Goal: Contribute content: Contribute content

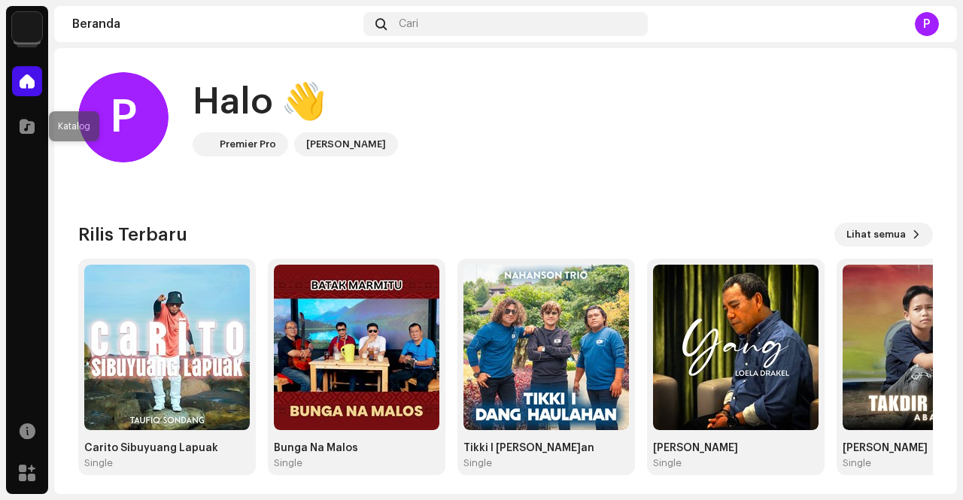
click at [23, 132] on span at bounding box center [27, 126] width 15 height 12
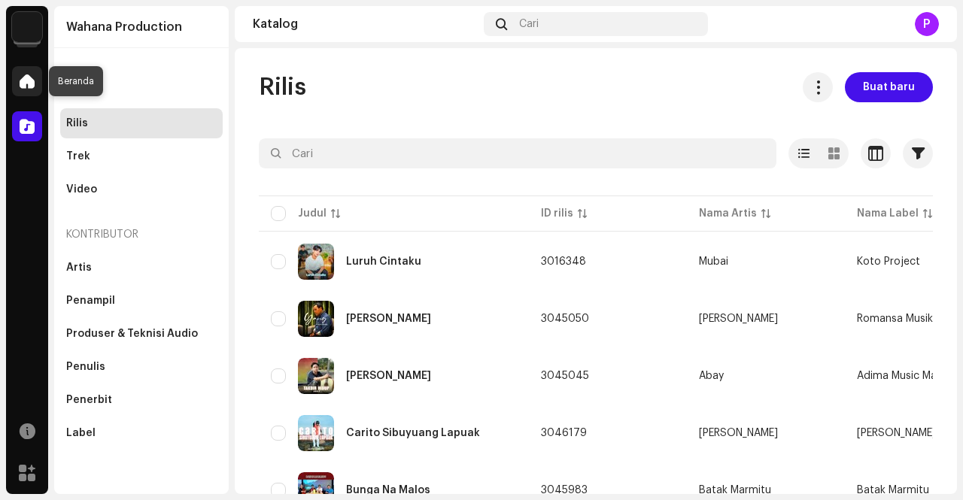
click at [30, 81] on span at bounding box center [27, 81] width 15 height 12
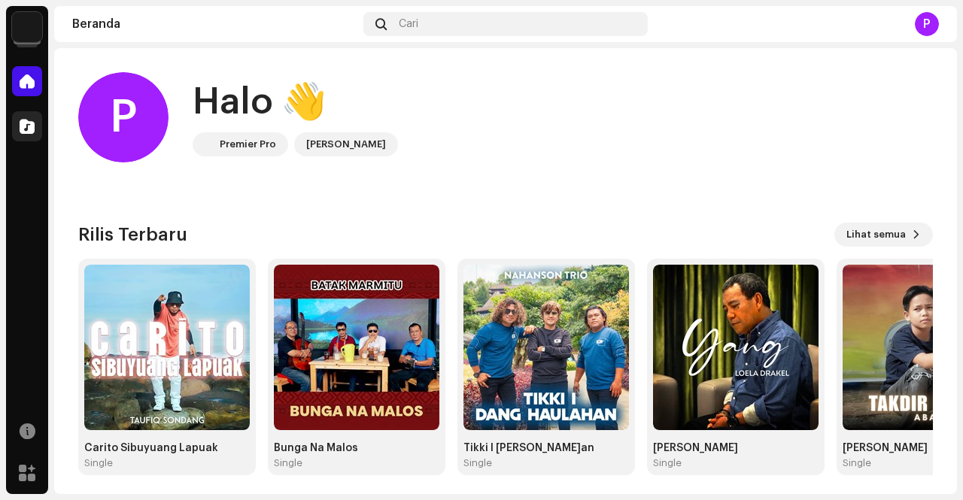
click at [28, 123] on span at bounding box center [27, 126] width 15 height 12
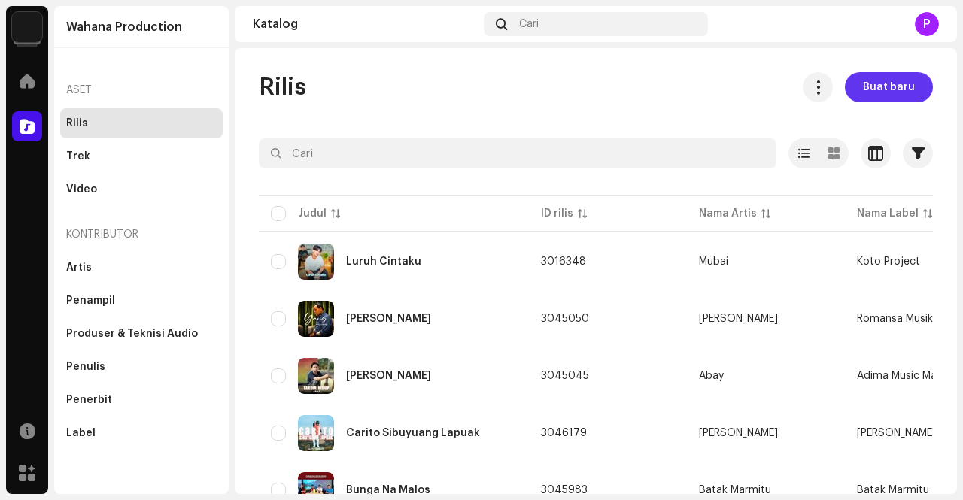
click at [876, 82] on span "Buat baru" at bounding box center [889, 87] width 52 height 30
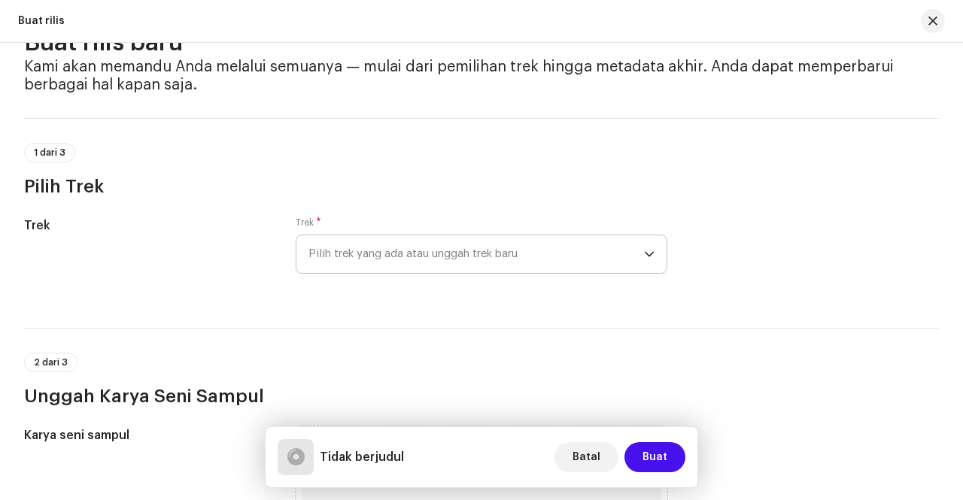
click at [644, 236] on div "dropdown trigger" at bounding box center [649, 255] width 11 height 38
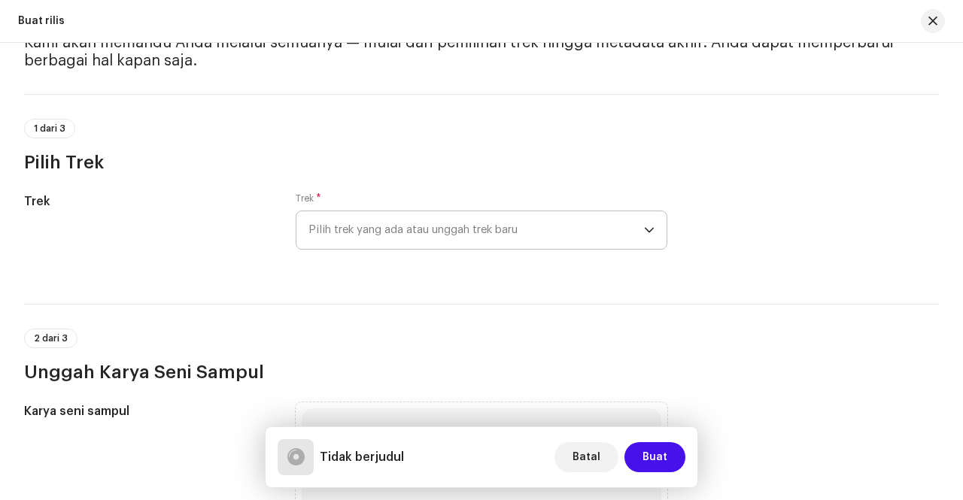
click at [622, 227] on span "Pilih trek yang ada atau unggah trek baru" at bounding box center [477, 230] width 336 height 38
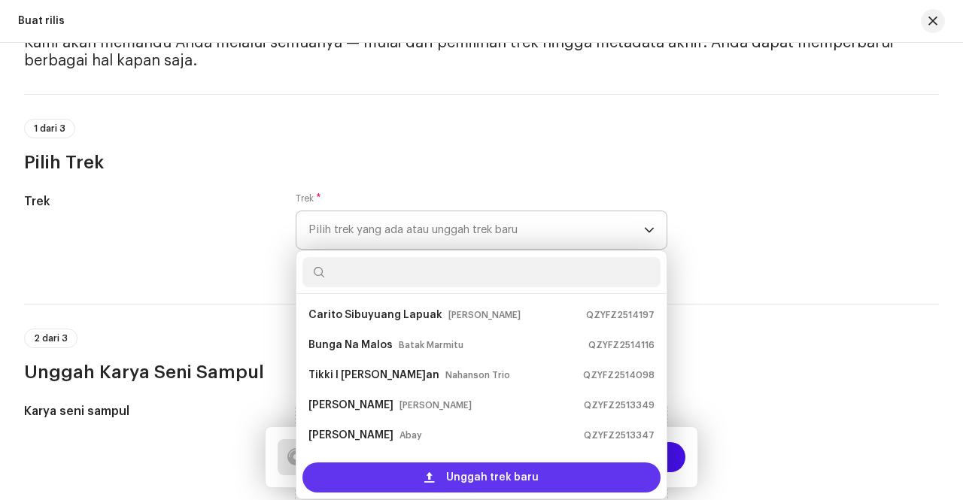
scroll to position [24, 0]
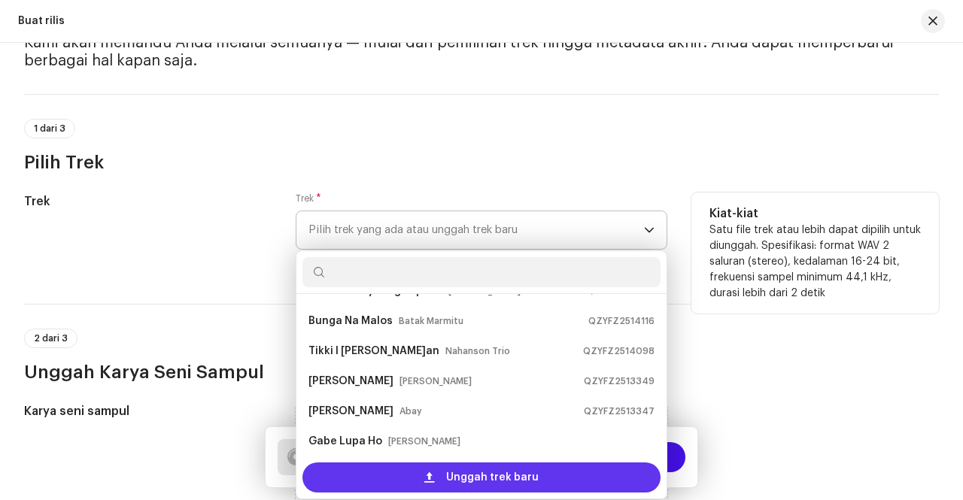
click at [447, 475] on span "Unggah trek baru" at bounding box center [492, 478] width 93 height 30
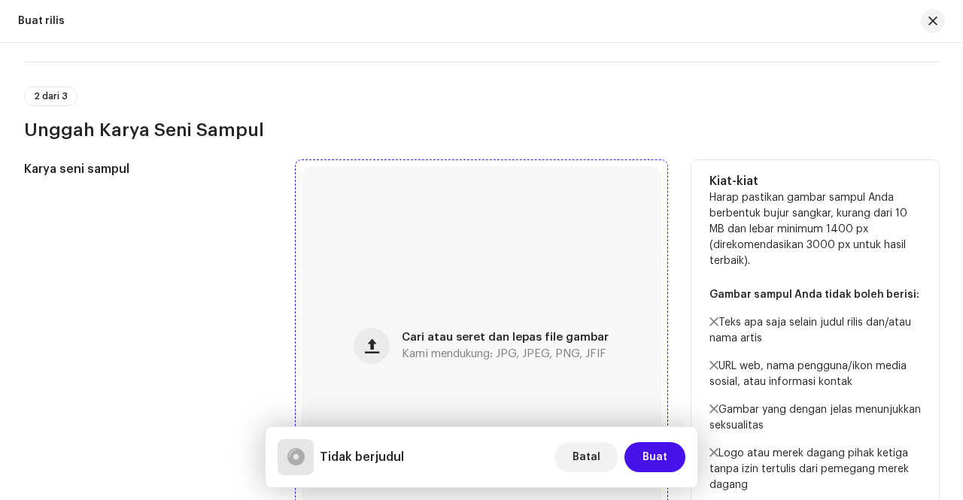
scroll to position [452, 0]
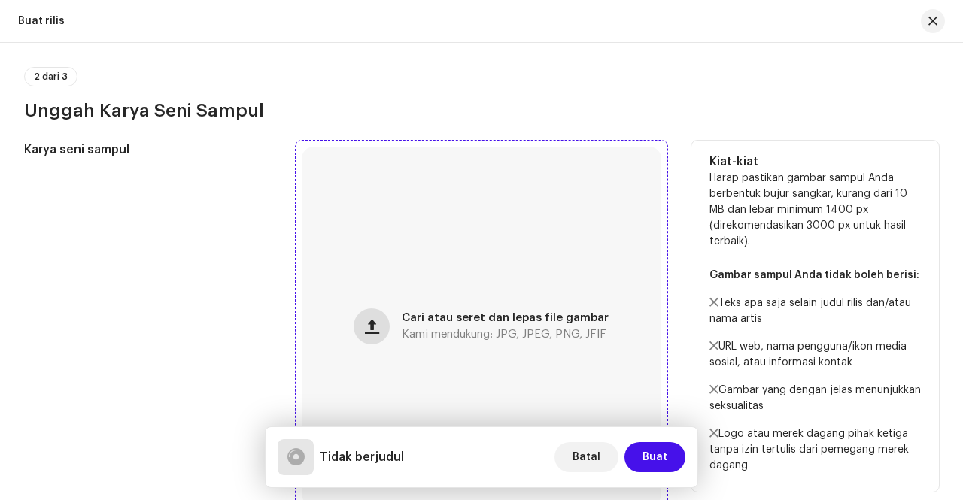
click at [365, 327] on span "button" at bounding box center [372, 327] width 14 height 12
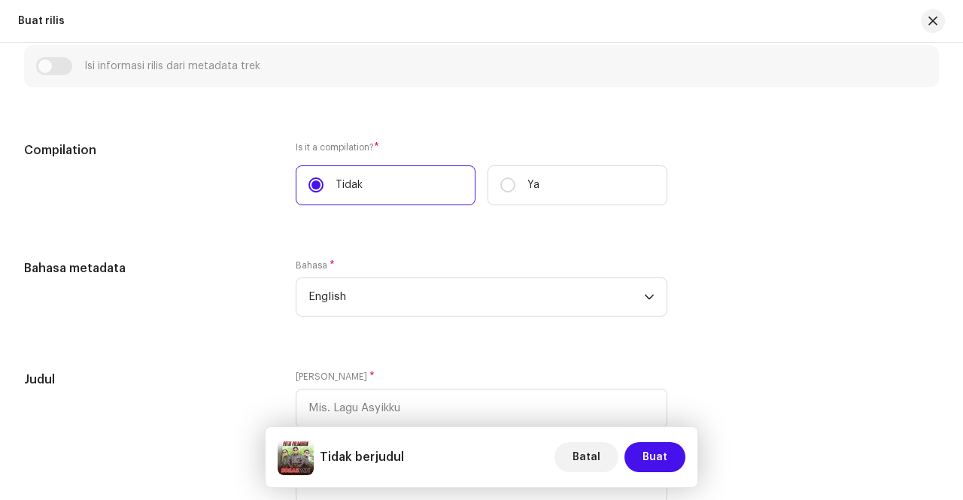
scroll to position [1129, 0]
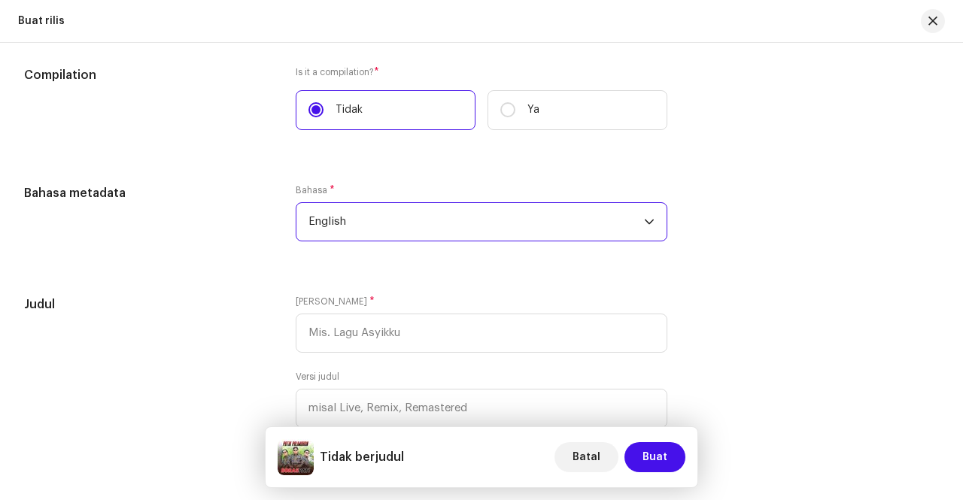
click at [558, 225] on span "English" at bounding box center [477, 222] width 336 height 38
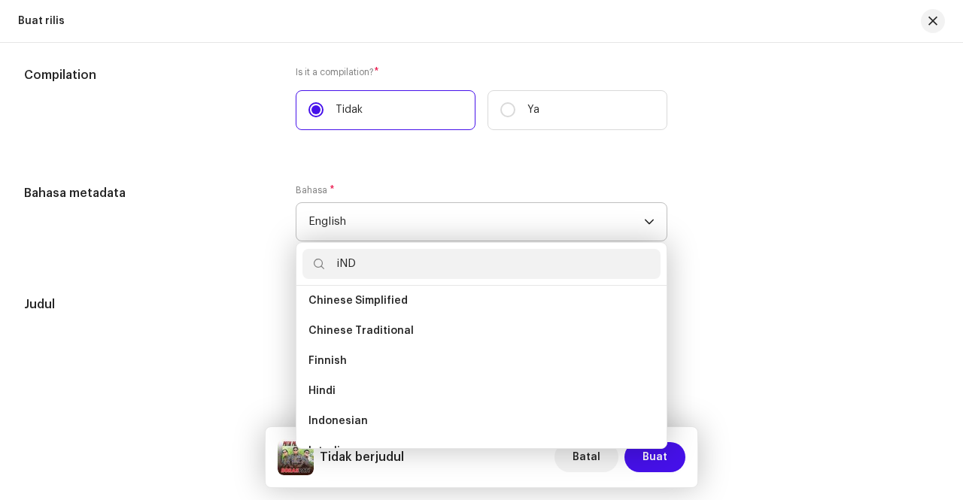
scroll to position [0, 0]
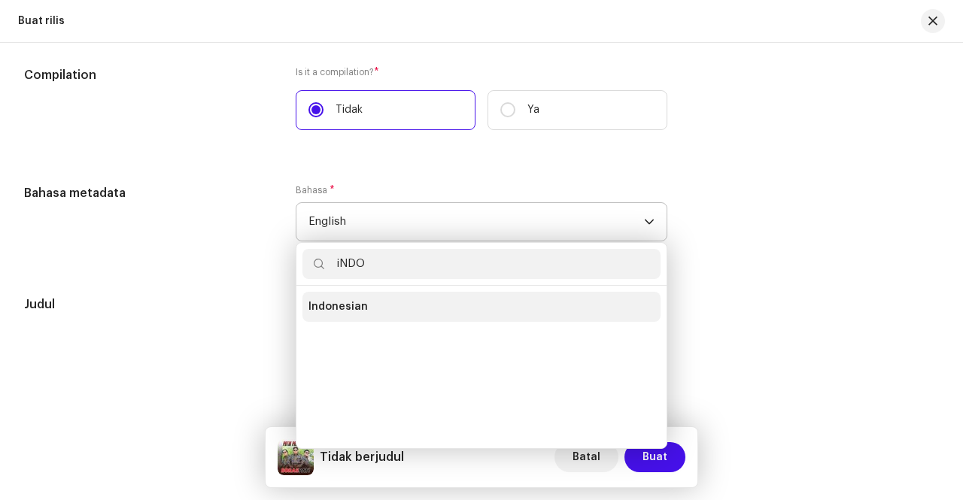
type input "iNDO"
click at [412, 321] on li "Indonesian" at bounding box center [482, 307] width 358 height 30
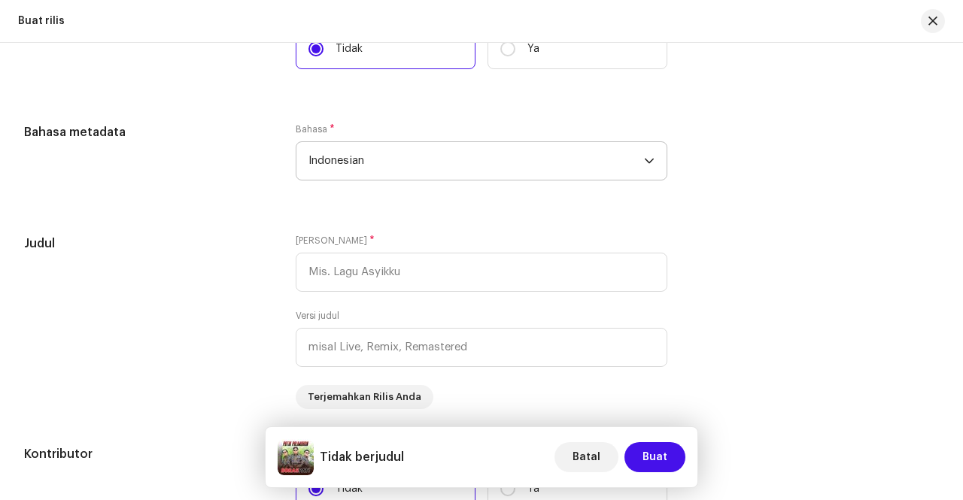
scroll to position [1279, 0]
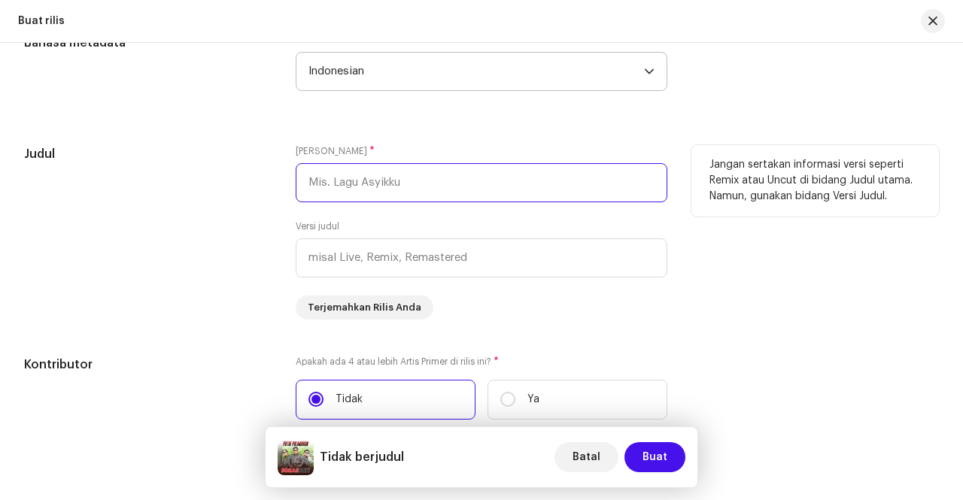
click at [464, 189] on input "text" at bounding box center [482, 182] width 372 height 39
type input "[PERSON_NAME]"
click at [191, 225] on div "Judul" at bounding box center [148, 232] width 248 height 175
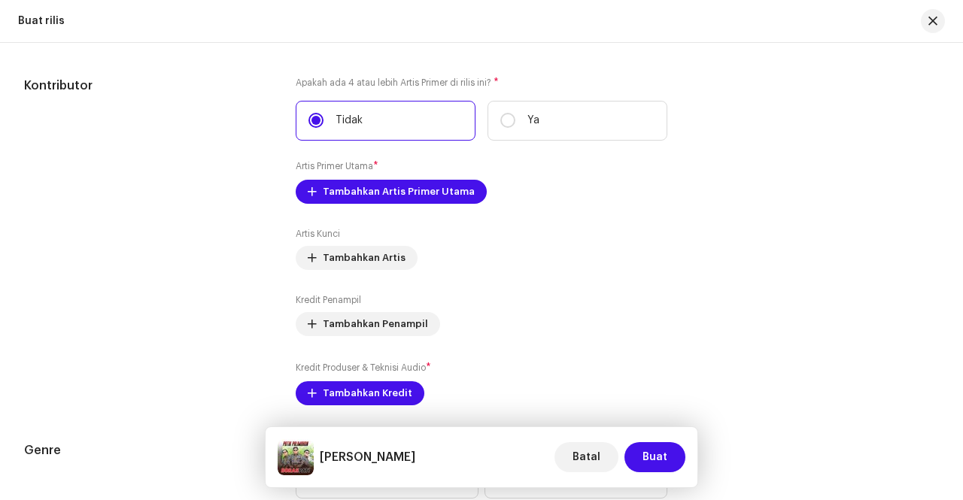
scroll to position [1581, 0]
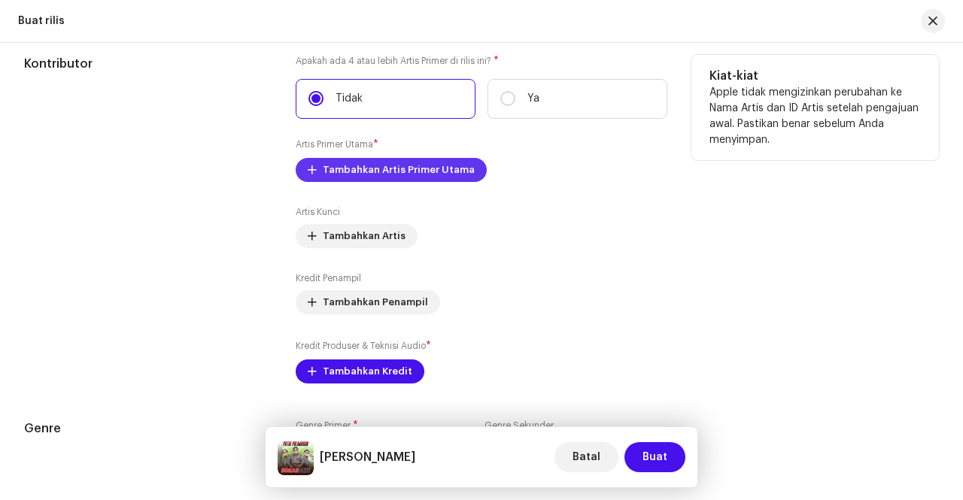
click at [315, 174] on span at bounding box center [312, 170] width 9 height 12
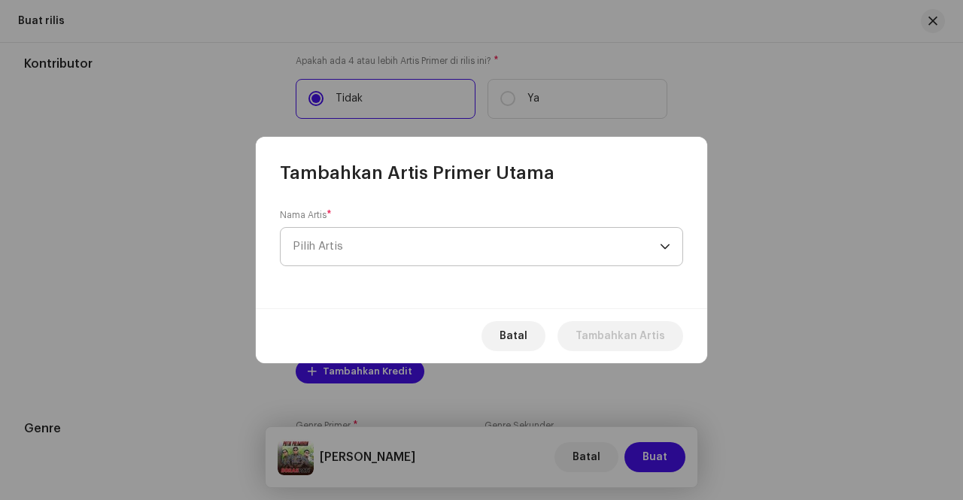
click at [658, 249] on span "Pilih Artis" at bounding box center [476, 247] width 367 height 38
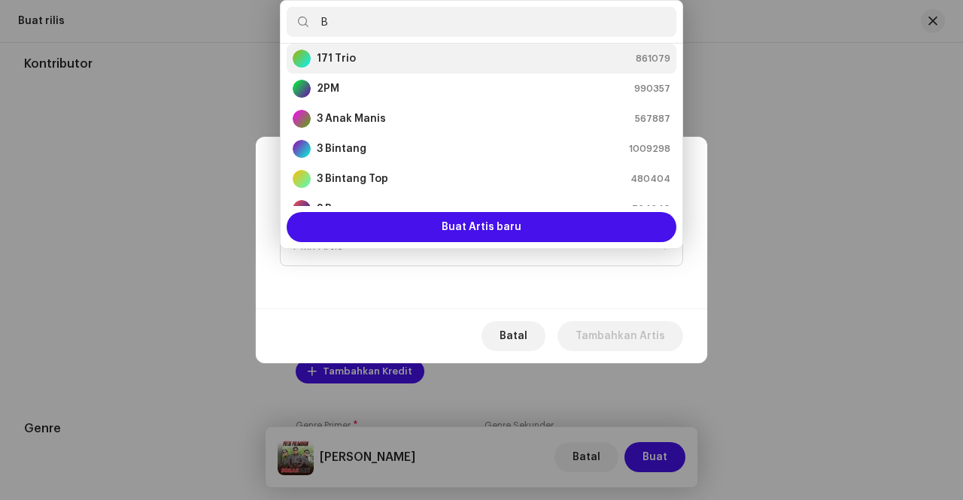
scroll to position [0, 0]
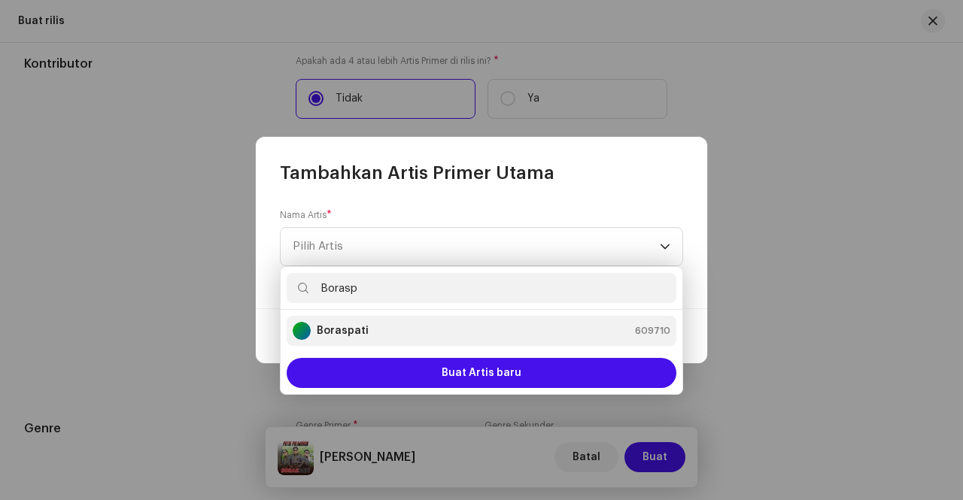
type input "Borasp"
click at [360, 324] on strong "Boraspati" at bounding box center [343, 331] width 52 height 15
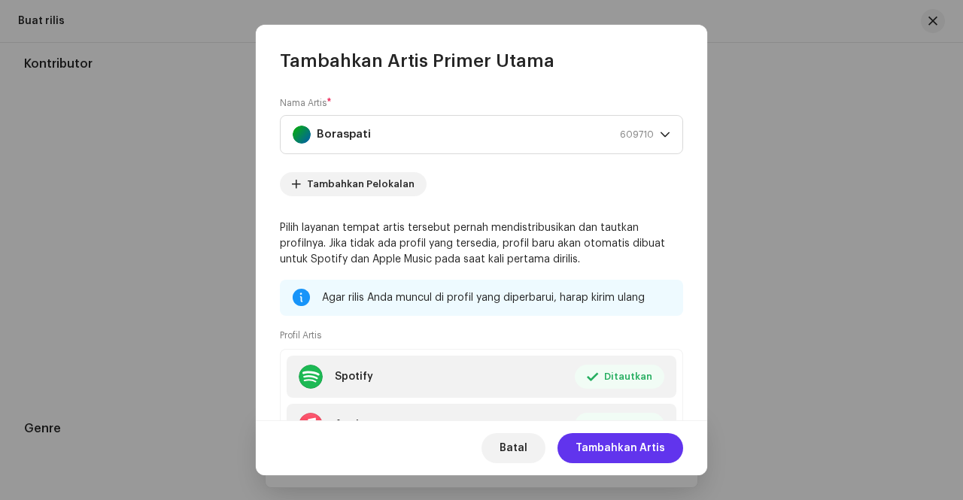
click at [643, 447] on span "Tambahkan Artis" at bounding box center [621, 449] width 90 height 30
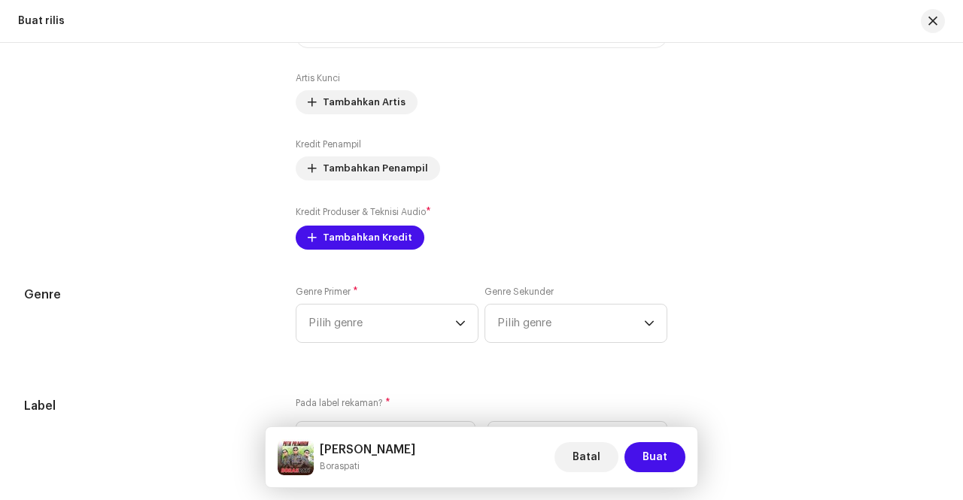
scroll to position [1867, 0]
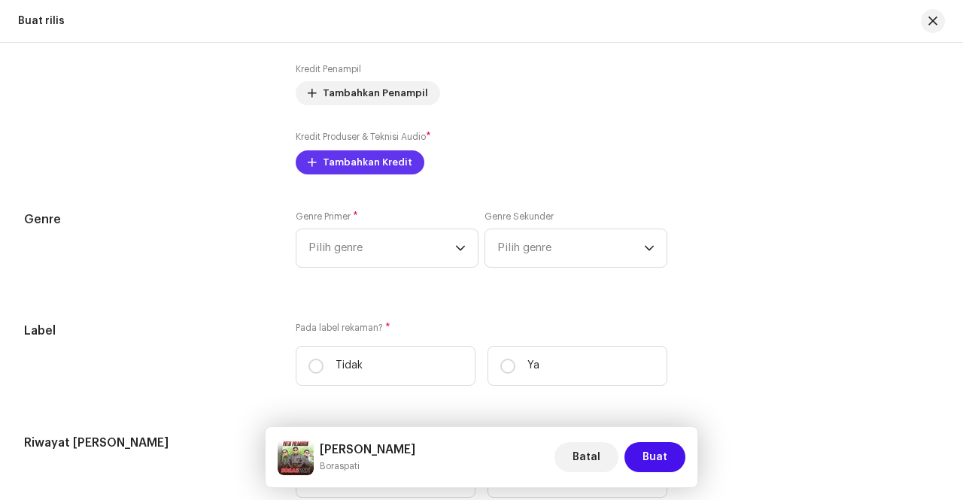
click at [324, 153] on span "Tambahkan Kredit" at bounding box center [368, 163] width 90 height 30
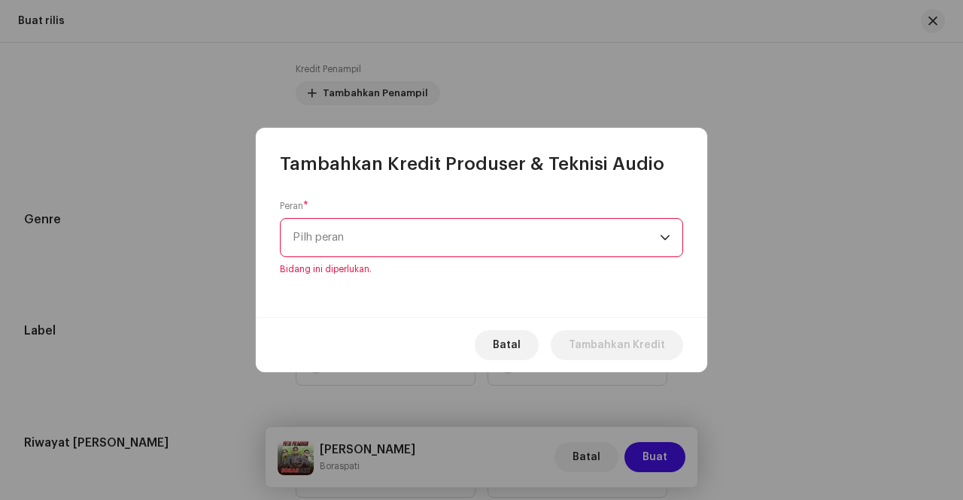
click at [685, 251] on div "Peran * Pilh peran Bidang ini diperlukan." at bounding box center [482, 246] width 452 height 141
click at [667, 251] on div "dropdown trigger" at bounding box center [665, 238] width 11 height 38
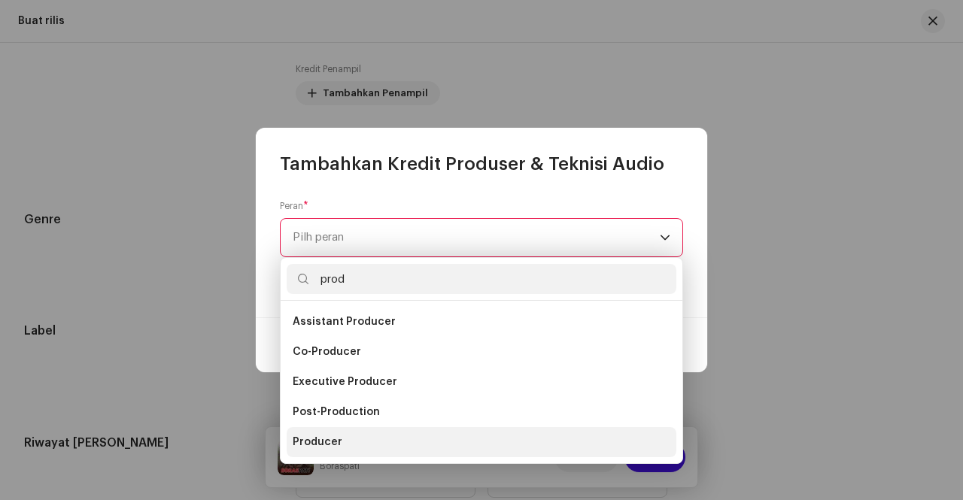
type input "prod"
click at [354, 437] on li "Producer" at bounding box center [482, 442] width 390 height 30
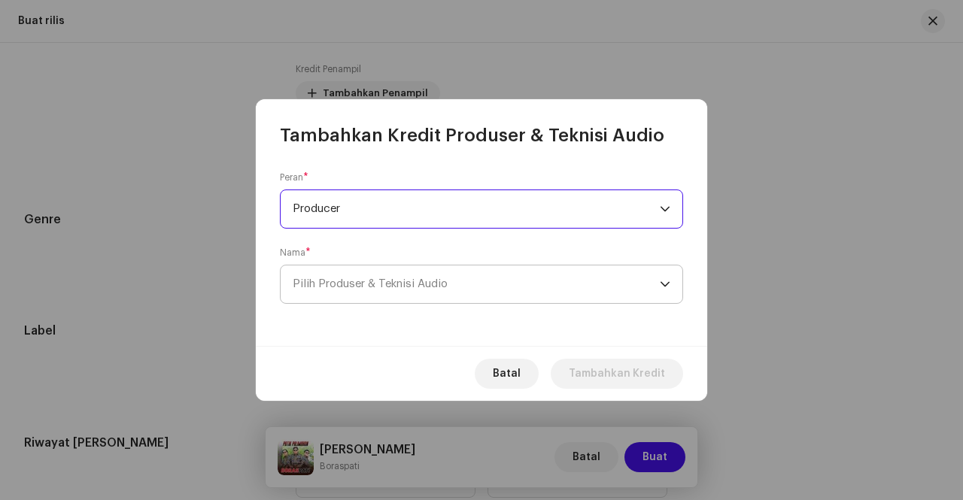
click at [601, 285] on span "Pilih Produser & Teknisi Audio" at bounding box center [476, 285] width 367 height 38
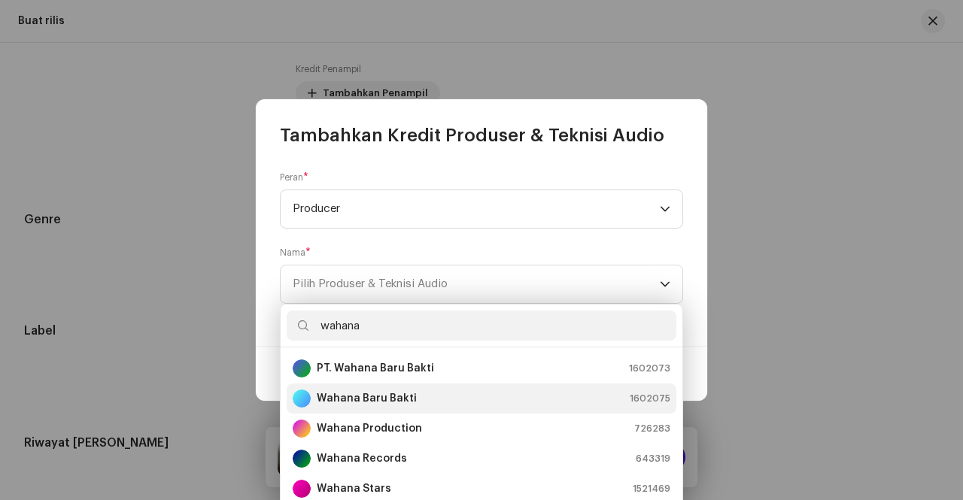
type input "wahana"
click at [351, 403] on strong "Wahana Baru Bakti" at bounding box center [367, 398] width 100 height 15
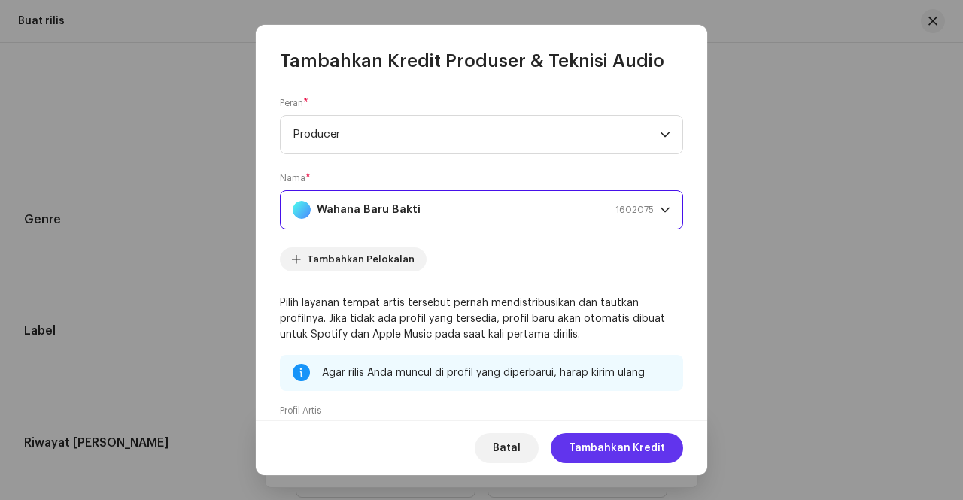
click at [658, 454] on span "Tambahkan Kredit" at bounding box center [617, 449] width 96 height 30
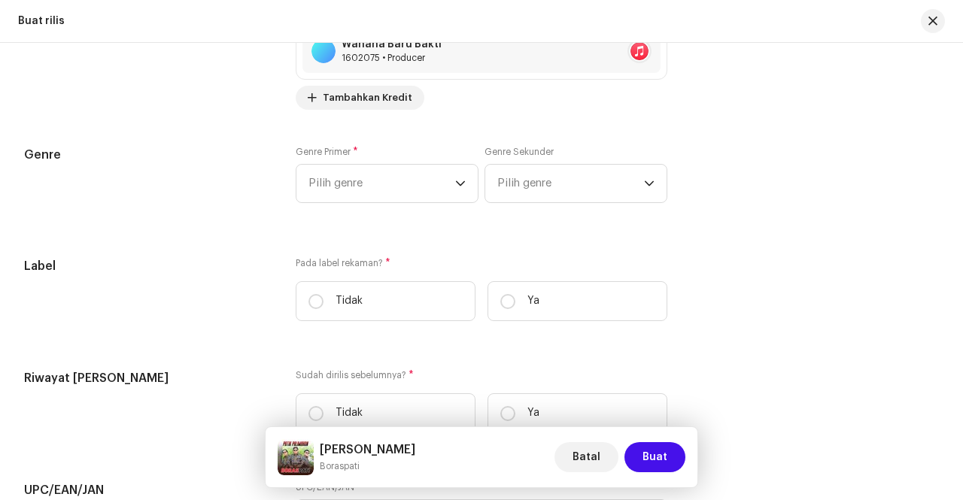
scroll to position [2017, 0]
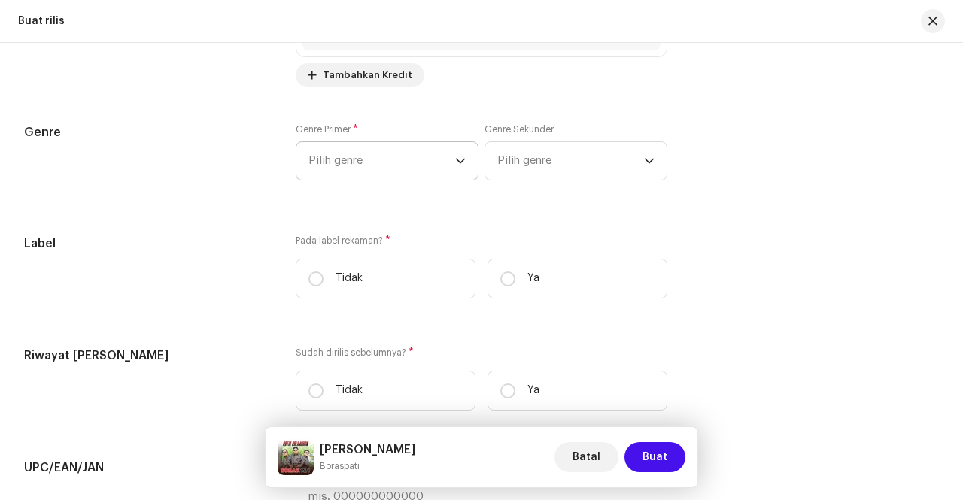
click at [464, 166] on p-select "Pilih genre" at bounding box center [387, 160] width 183 height 39
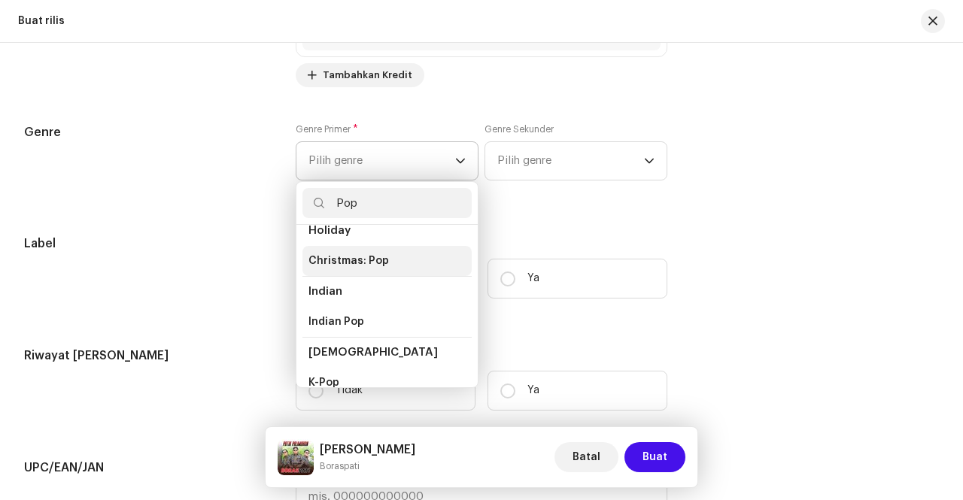
scroll to position [452, 0]
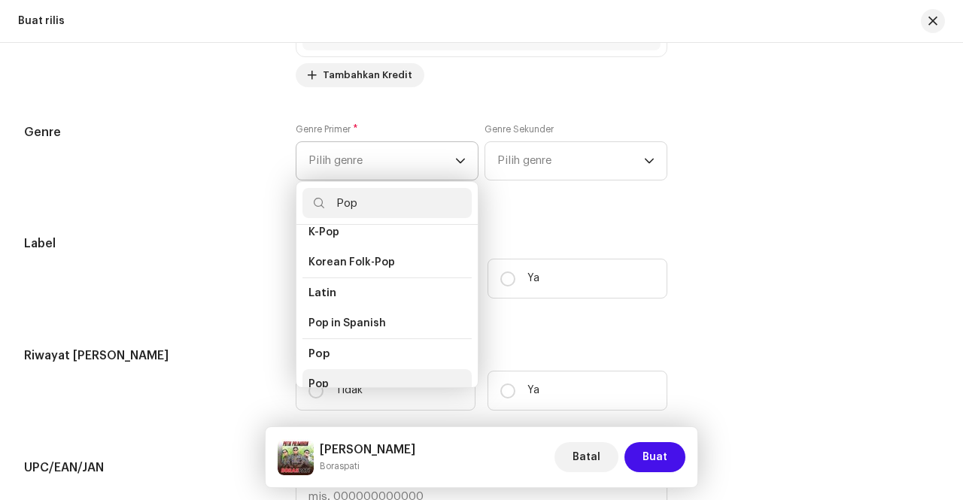
type input "Pop"
click at [354, 370] on li "Pop" at bounding box center [387, 385] width 169 height 30
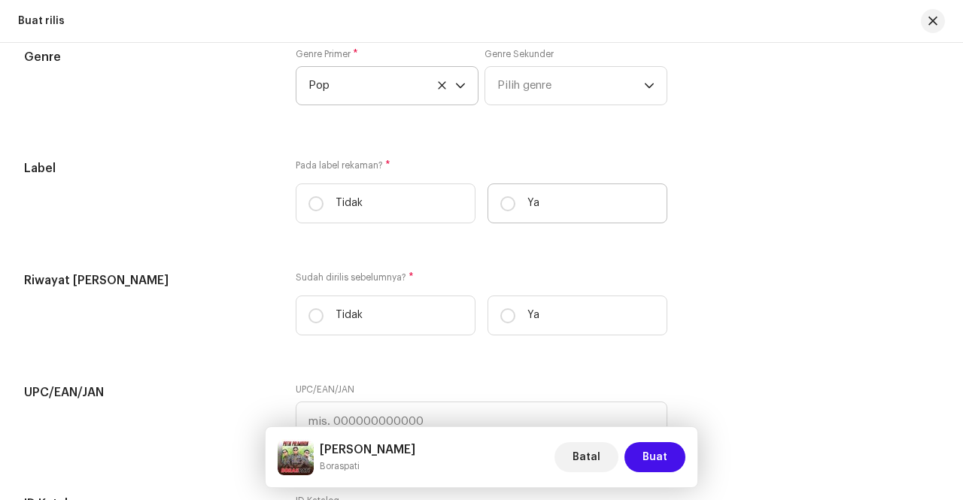
click at [551, 198] on label "Ya" at bounding box center [578, 204] width 180 height 40
click at [516, 198] on input "Ya" at bounding box center [507, 203] width 15 height 15
radio input "true"
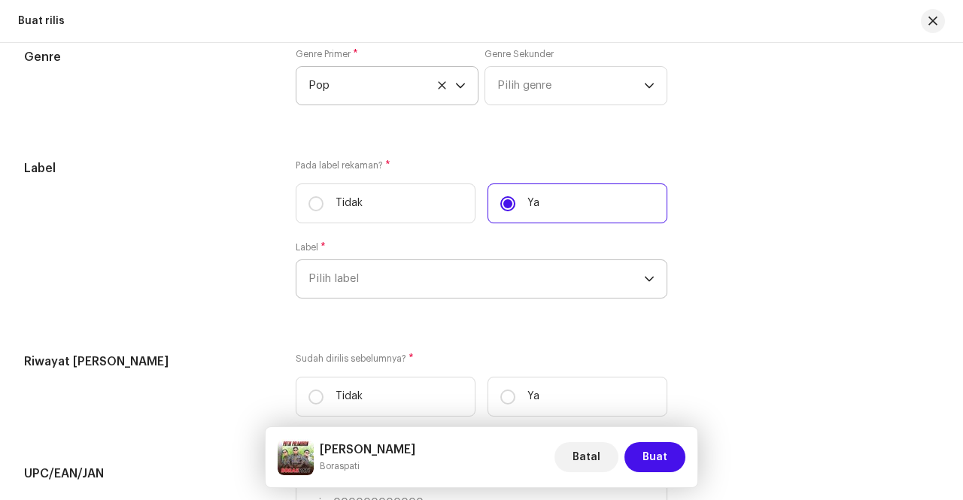
click at [550, 281] on span "Pilih label" at bounding box center [477, 279] width 336 height 38
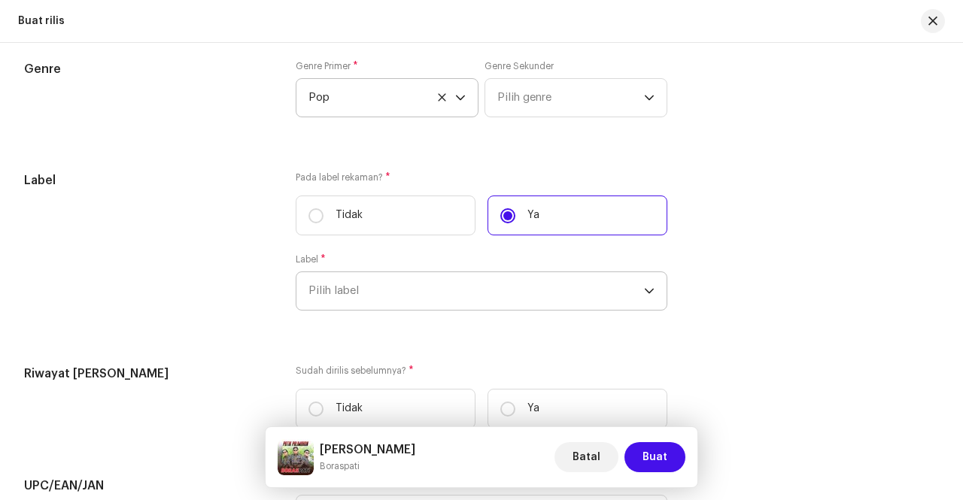
type input "S"
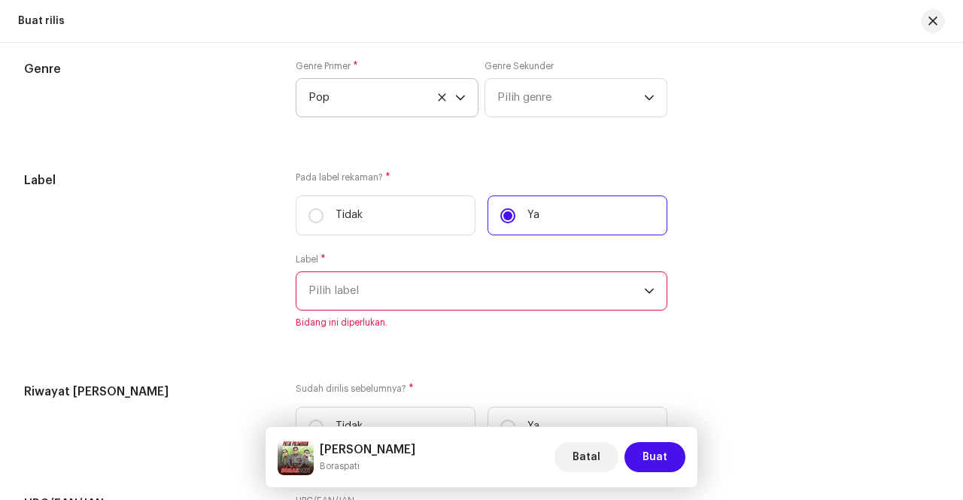
scroll to position [2075, 0]
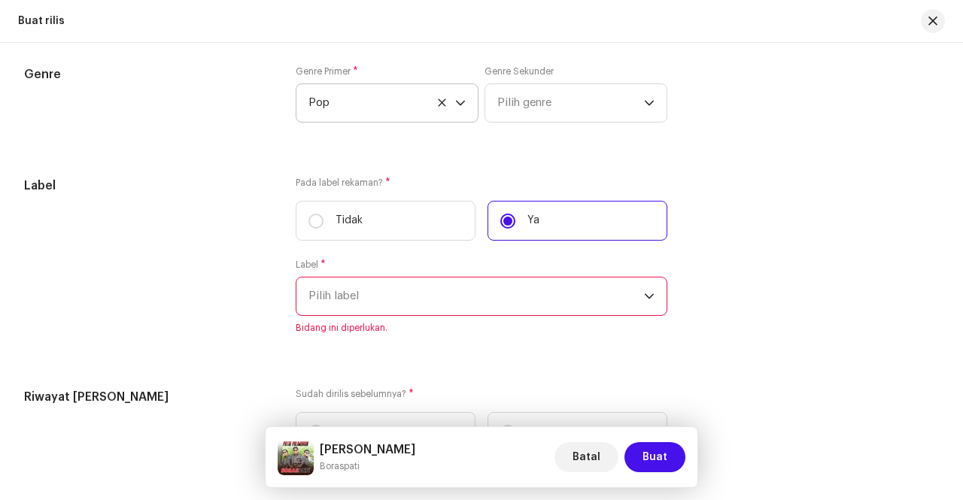
click at [550, 281] on span "Pilih label" at bounding box center [477, 297] width 336 height 38
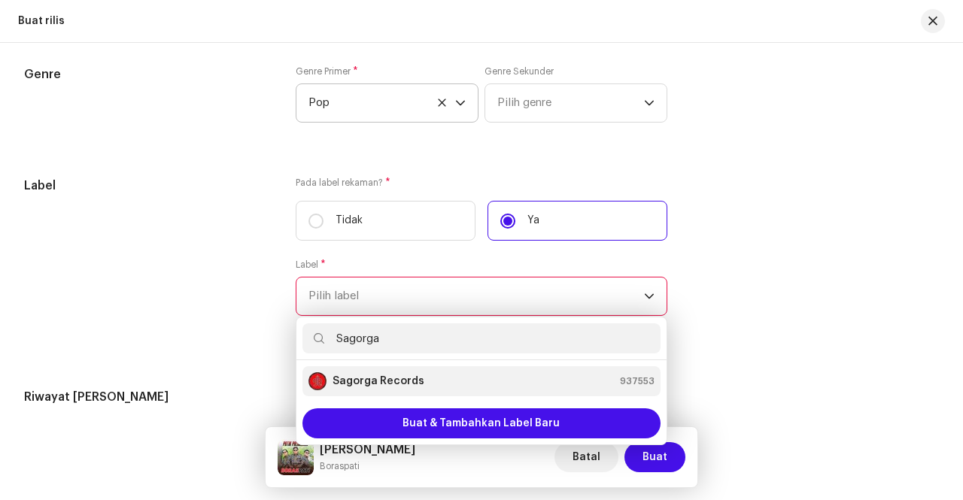
type input "Sagorga"
click at [373, 376] on strong "Sagorga Records" at bounding box center [379, 381] width 92 height 15
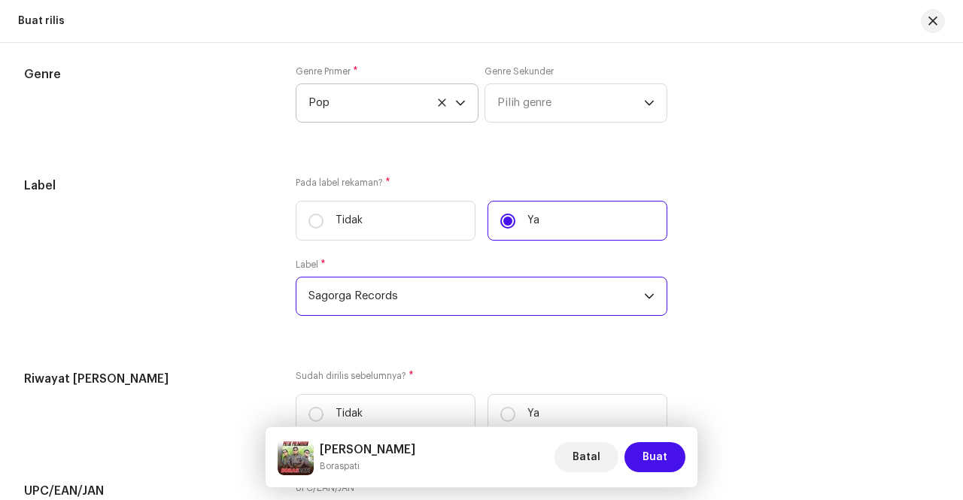
click at [239, 254] on div "Label" at bounding box center [148, 255] width 248 height 157
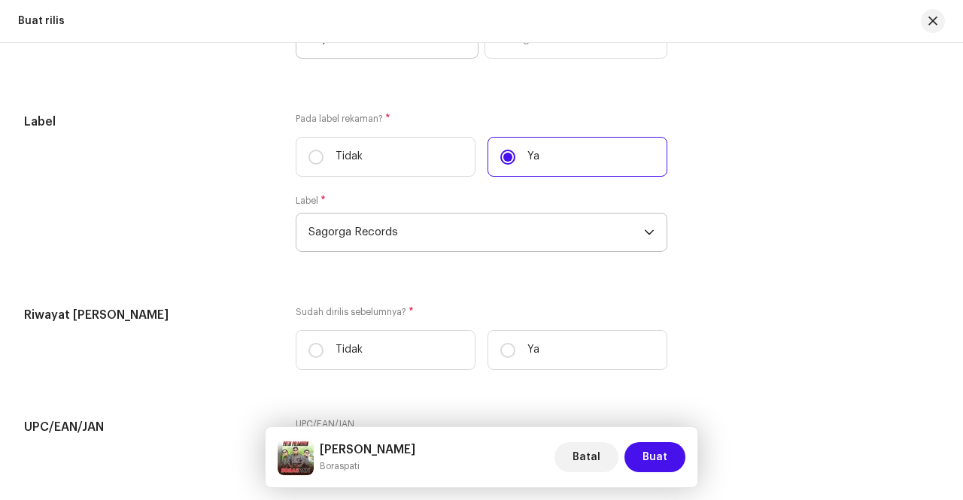
scroll to position [2226, 0]
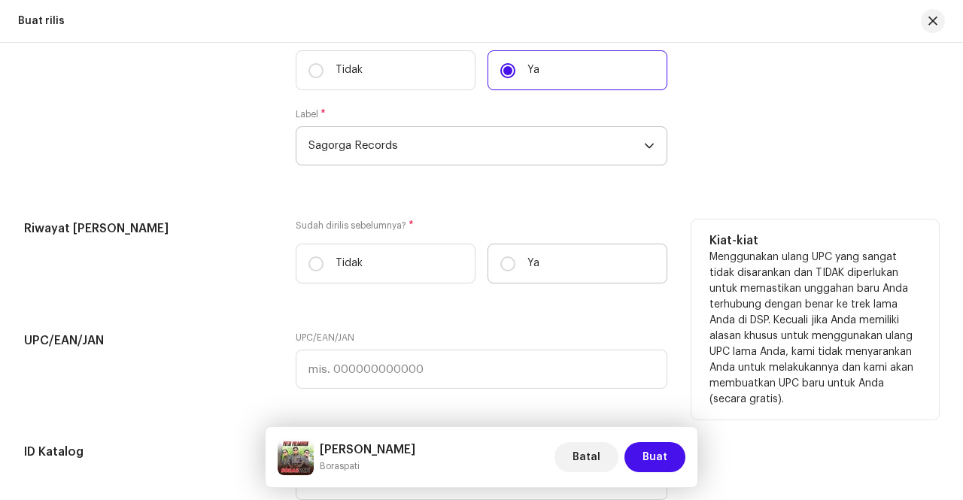
click at [488, 255] on label "Ya" at bounding box center [578, 264] width 180 height 40
click at [500, 257] on input "Ya" at bounding box center [507, 264] width 15 height 15
radio input "true"
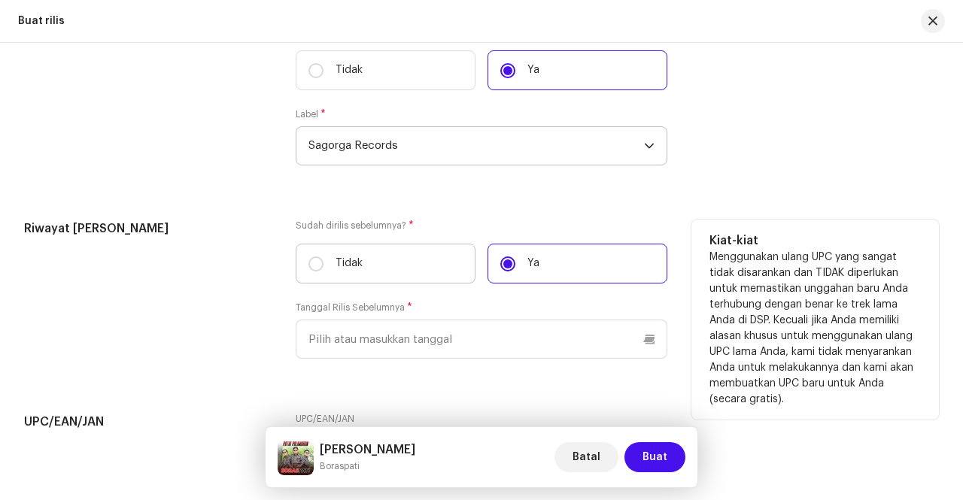
click at [414, 257] on label "Tidak" at bounding box center [386, 264] width 180 height 40
click at [324, 257] on input "Tidak" at bounding box center [316, 264] width 15 height 15
radio input "true"
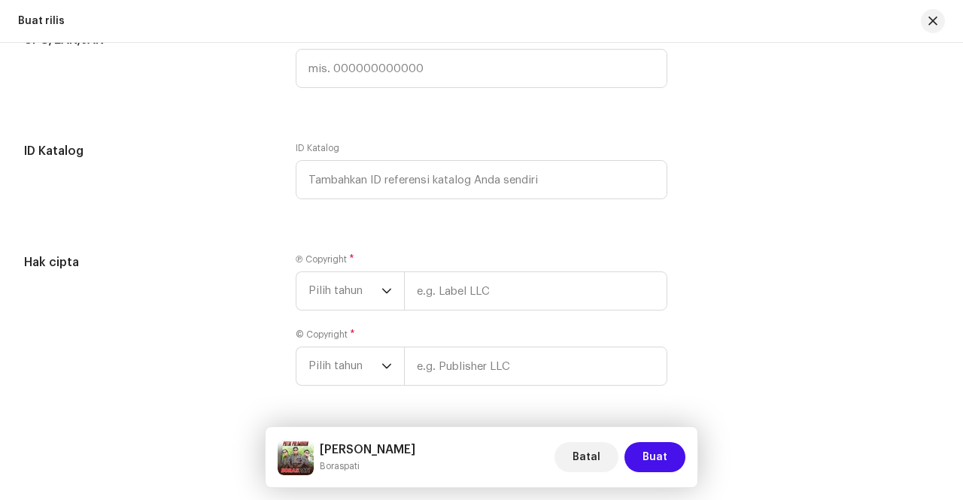
scroll to position [2572, 0]
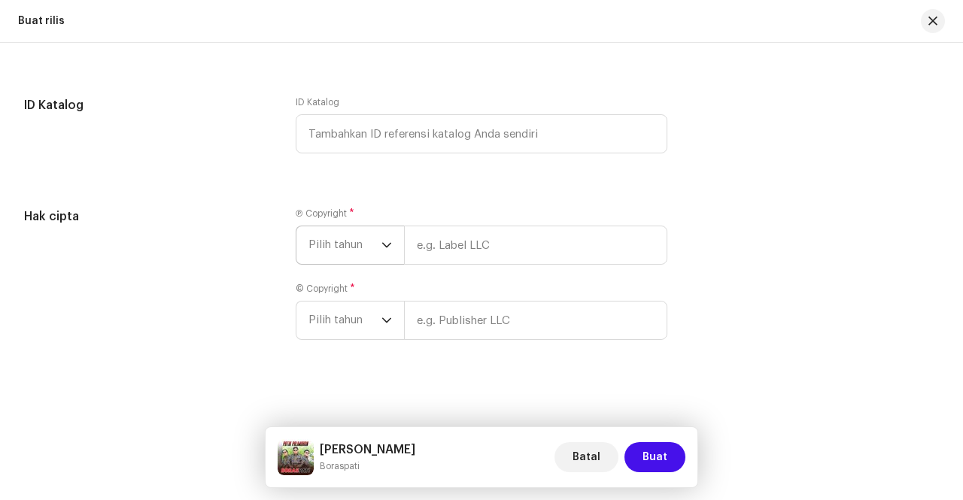
click at [376, 243] on span "Pilih tahun" at bounding box center [345, 246] width 73 height 38
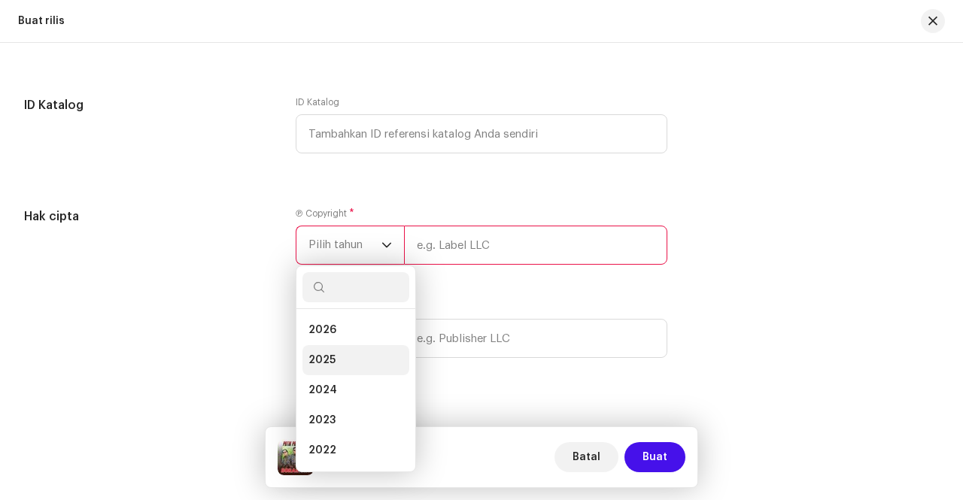
click at [343, 359] on li "2025" at bounding box center [356, 360] width 107 height 30
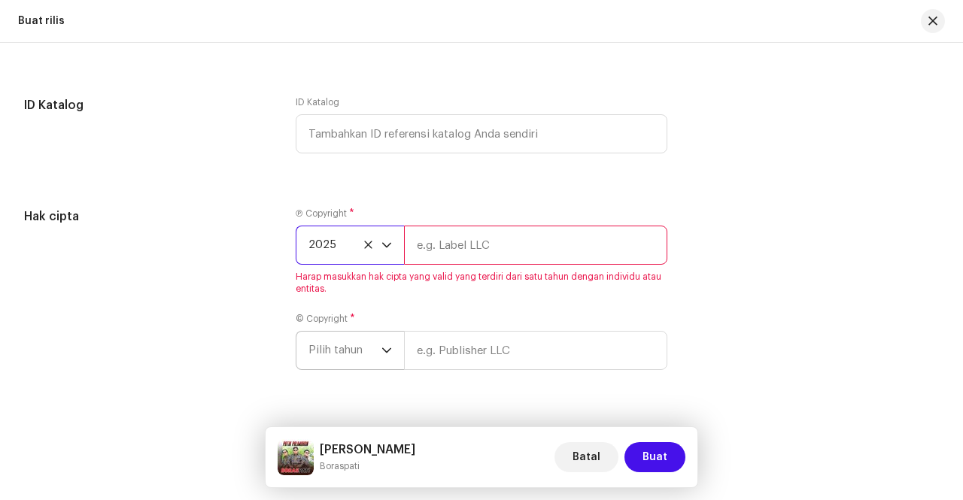
click at [386, 347] on icon "dropdown trigger" at bounding box center [387, 350] width 11 height 11
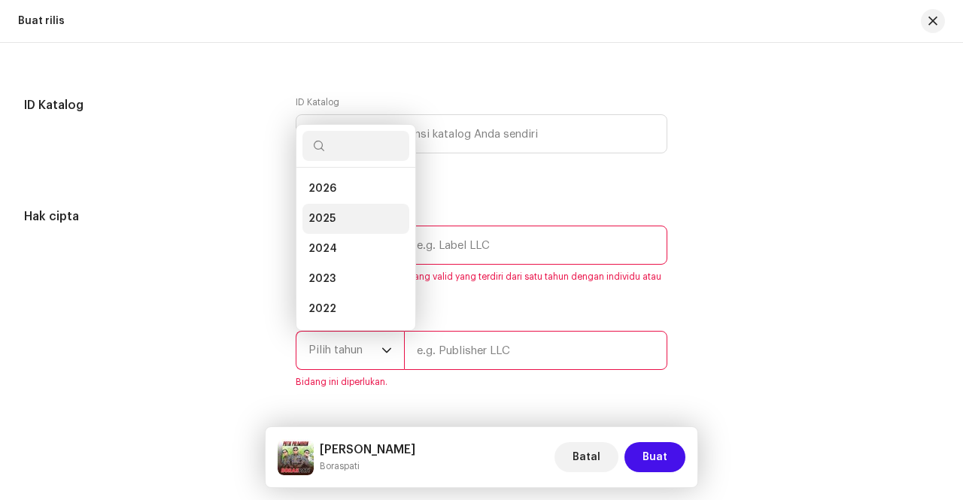
click at [337, 208] on li "2025" at bounding box center [356, 219] width 107 height 30
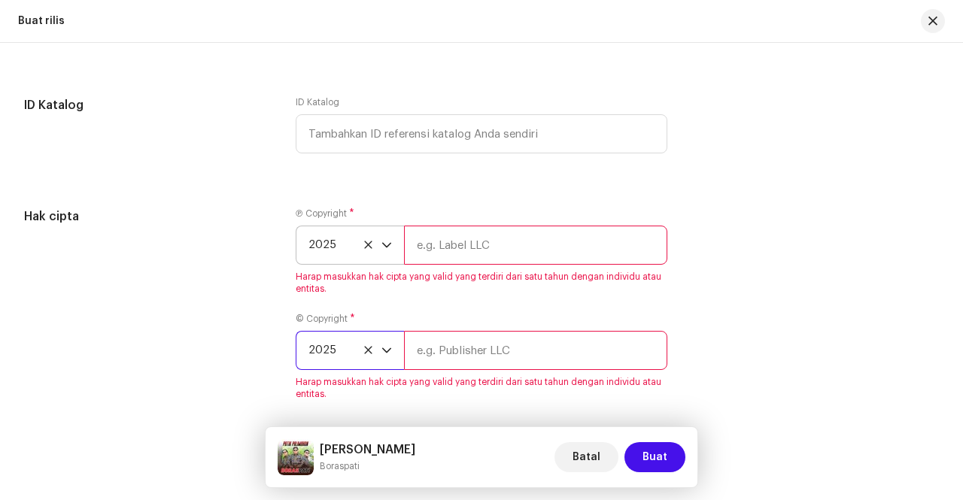
click at [490, 243] on input "text" at bounding box center [535, 245] width 263 height 39
type input "Sagorga Records"
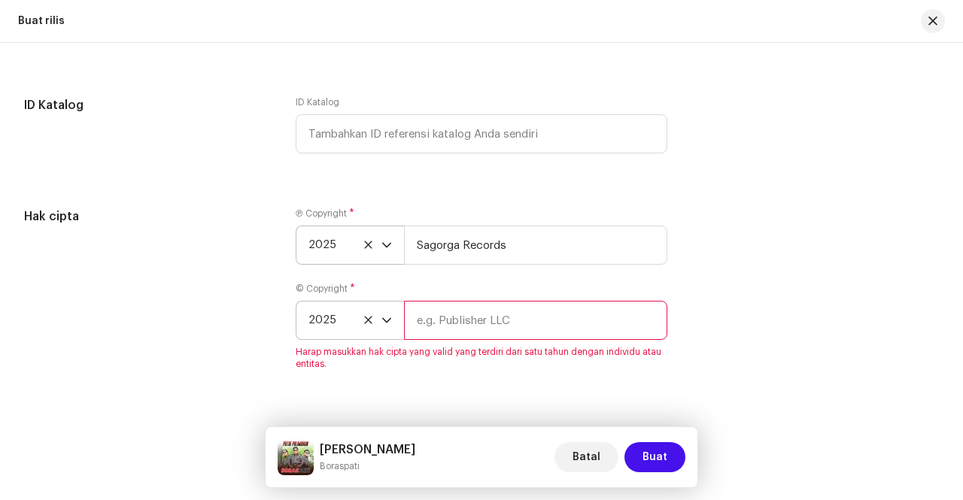
click at [469, 320] on input "text" at bounding box center [535, 320] width 263 height 39
type input "Sagorga Records"
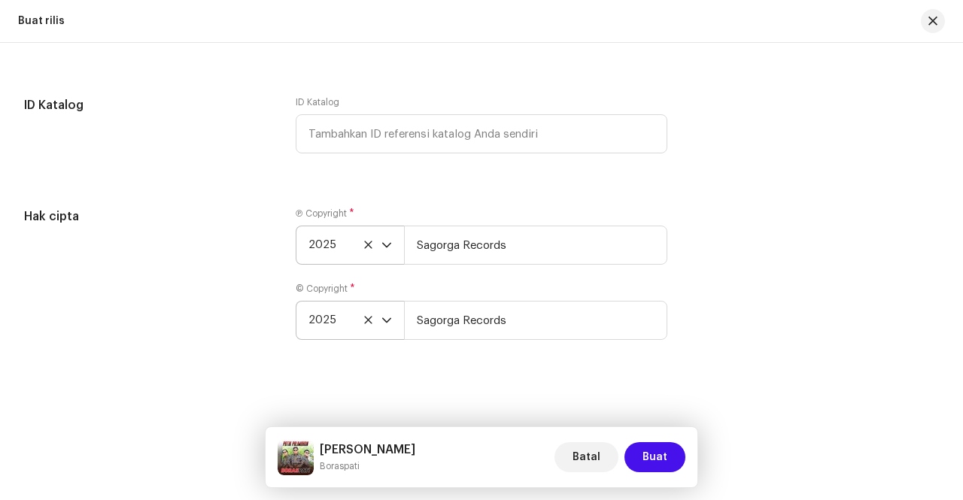
click at [222, 305] on div "Hak cipta" at bounding box center [148, 283] width 248 height 151
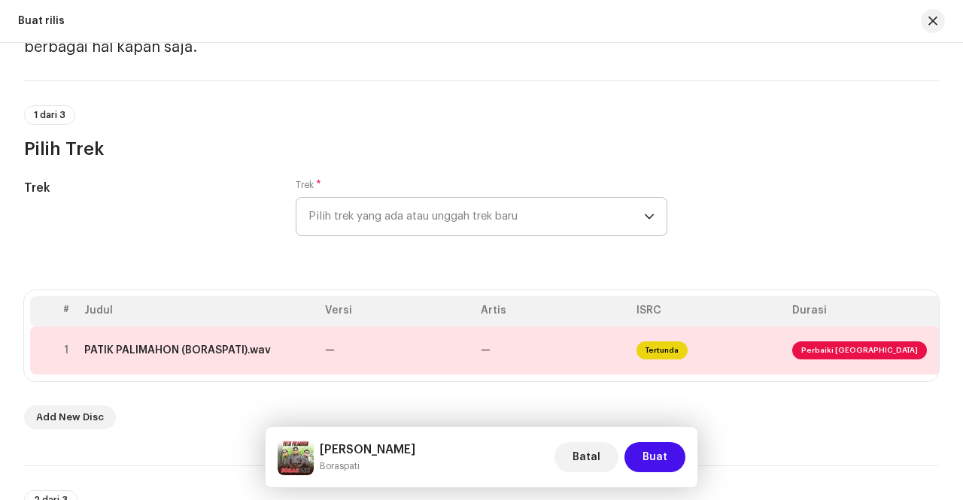
scroll to position [164, 0]
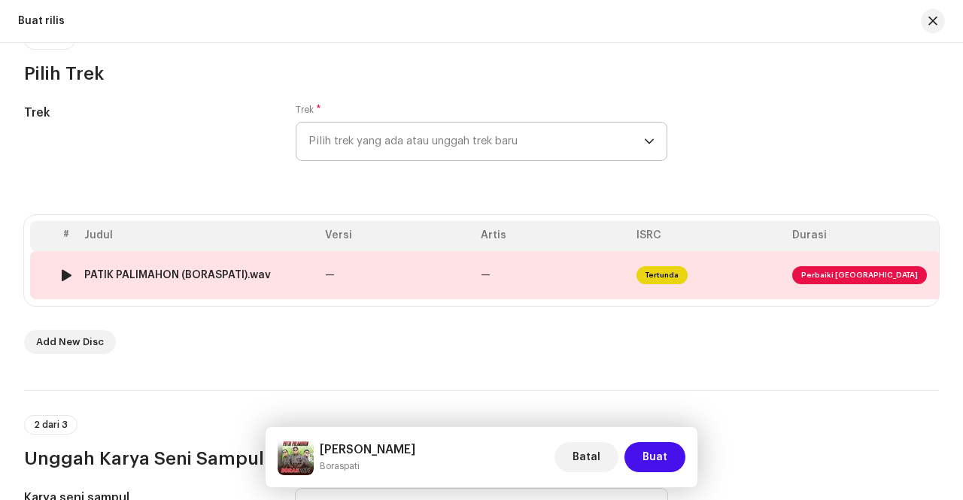
click at [419, 280] on td "—" at bounding box center [397, 275] width 156 height 48
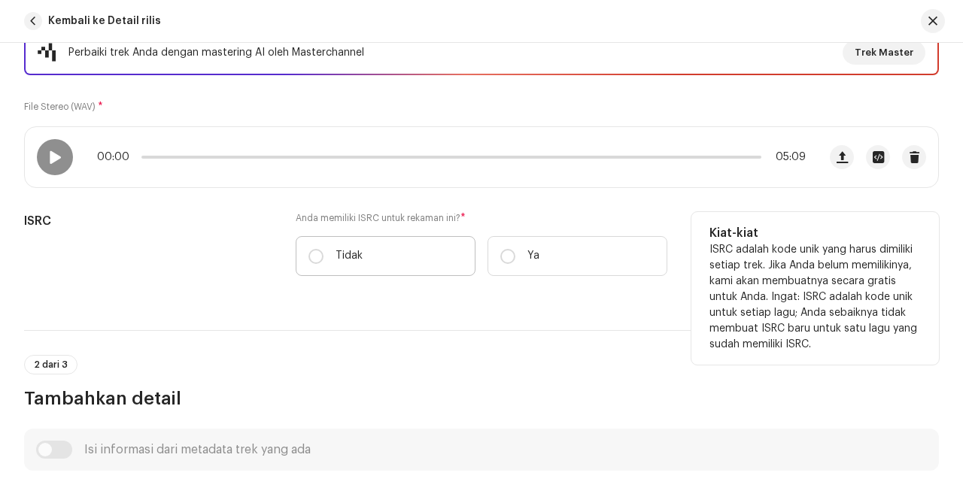
click at [364, 248] on label "Tidak" at bounding box center [386, 256] width 180 height 40
click at [324, 249] on input "Tidak" at bounding box center [316, 256] width 15 height 15
radio input "true"
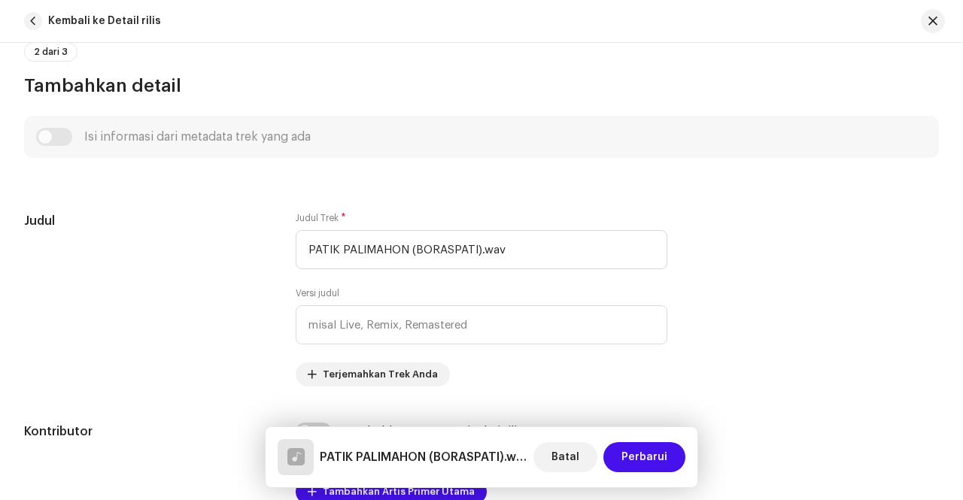
scroll to position [602, 0]
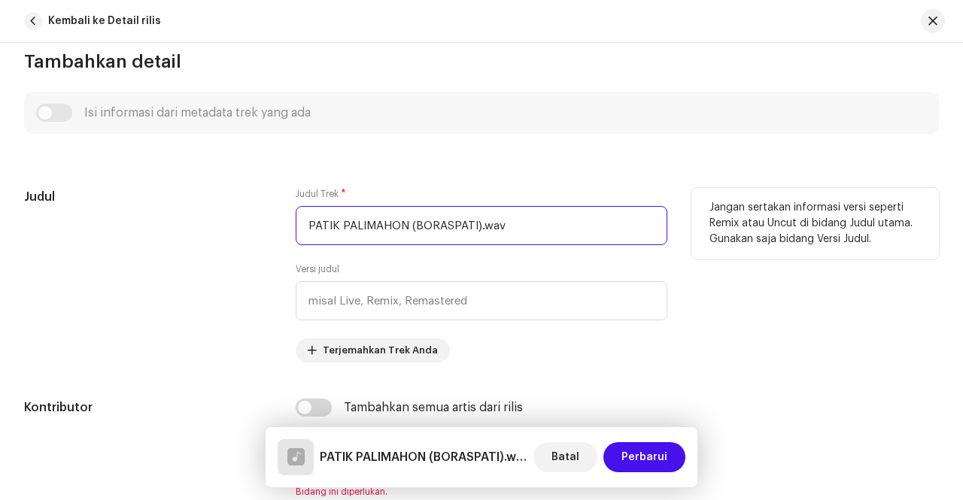
drag, startPoint x: 529, startPoint y: 218, endPoint x: 294, endPoint y: 221, distance: 234.8
click at [296, 221] on input "PATIK PALIMAHON (BORASPATI).wav" at bounding box center [482, 225] width 372 height 39
type input "[PERSON_NAME]"
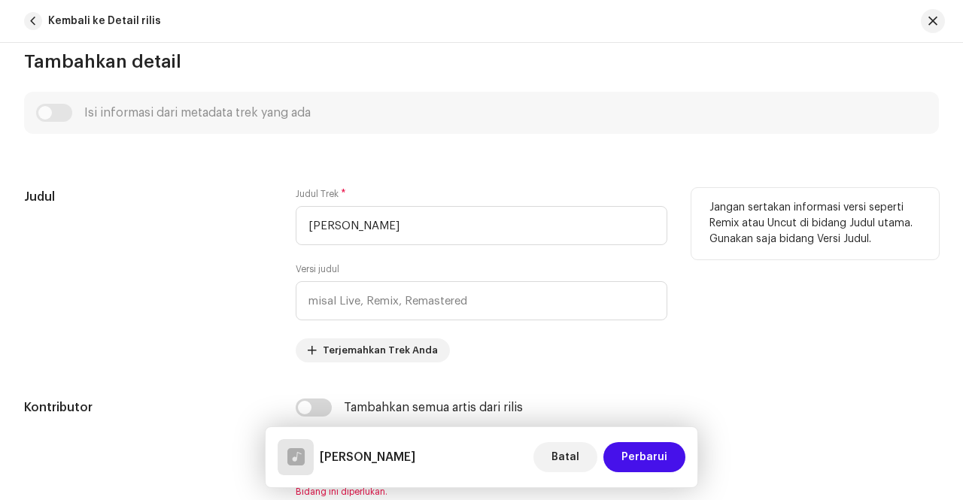
click at [227, 254] on div "Judul" at bounding box center [148, 275] width 248 height 175
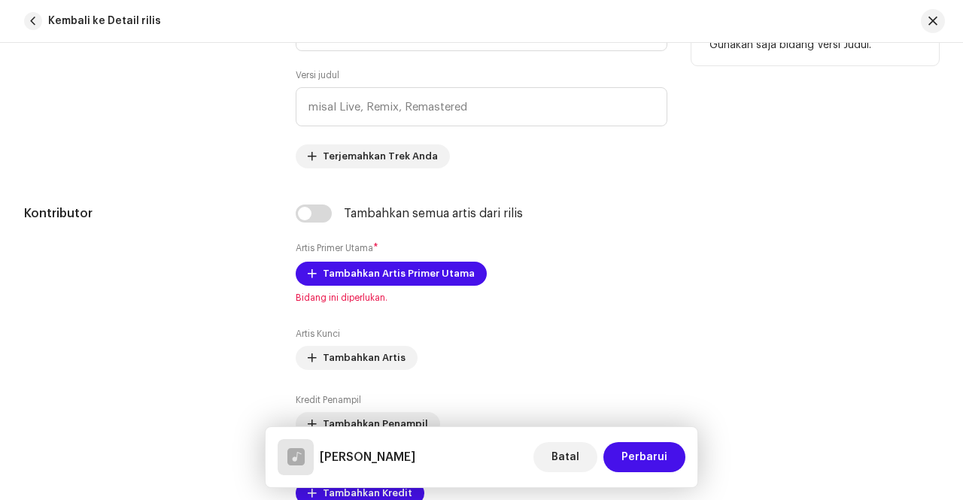
scroll to position [828, 0]
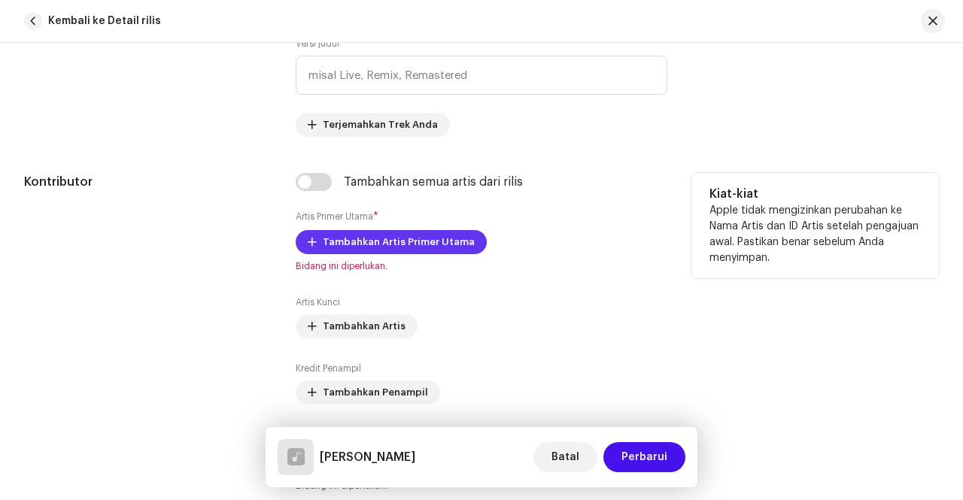
click at [316, 233] on button "Tambahkan Artis Primer Utama" at bounding box center [391, 242] width 191 height 24
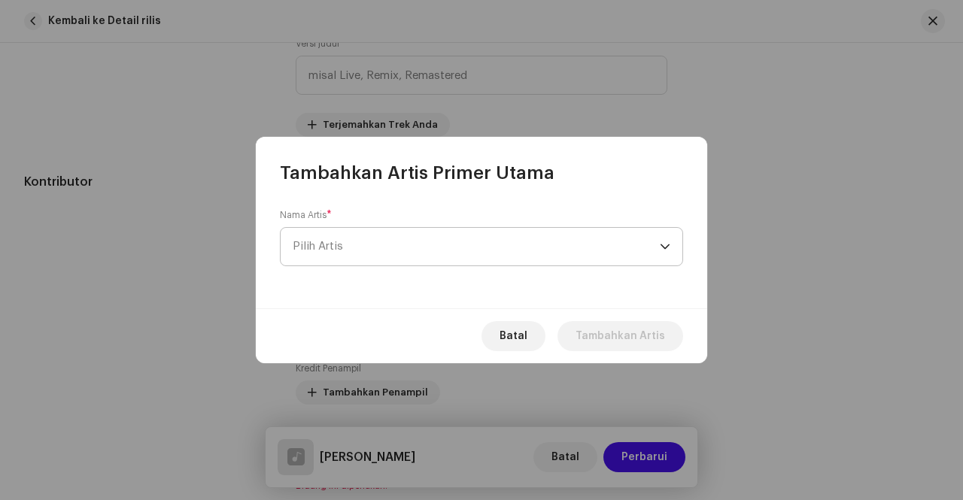
click at [648, 248] on span "Pilih Artis" at bounding box center [476, 247] width 367 height 38
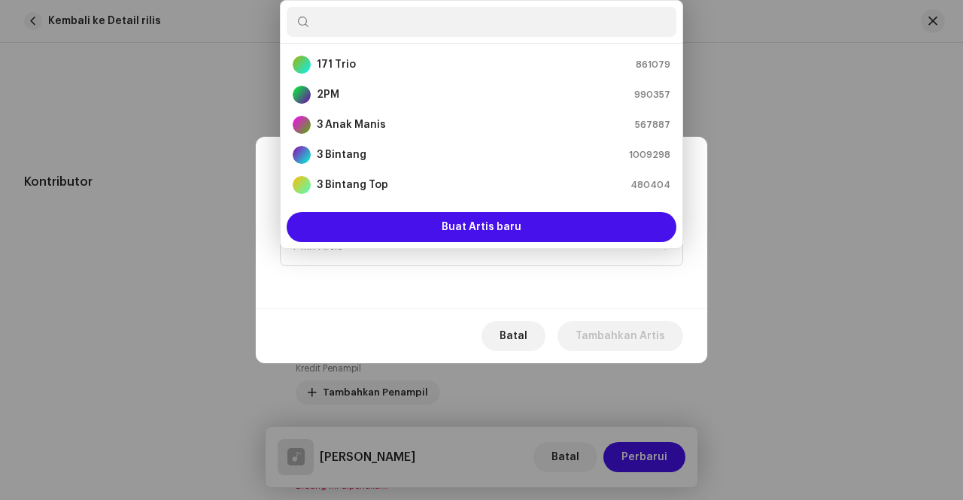
type input "S"
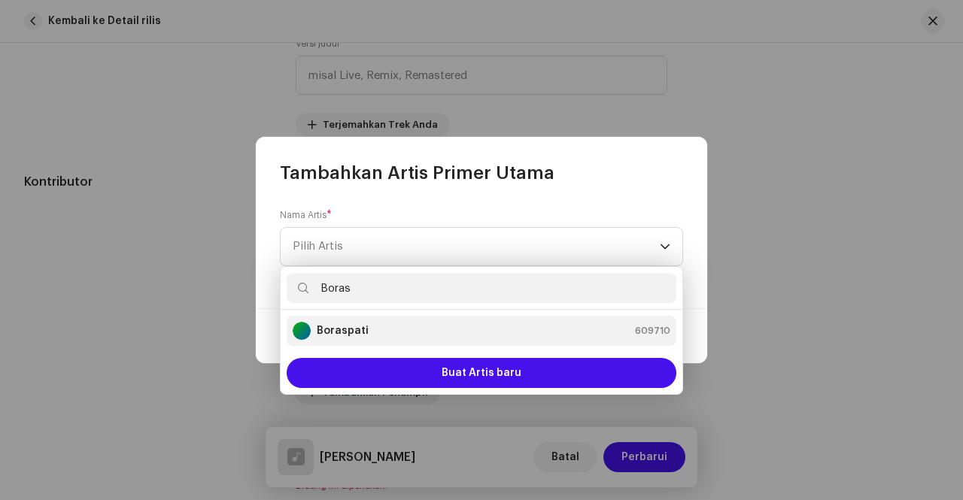
type input "Boras"
click at [321, 326] on strong "Boraspati" at bounding box center [343, 331] width 52 height 15
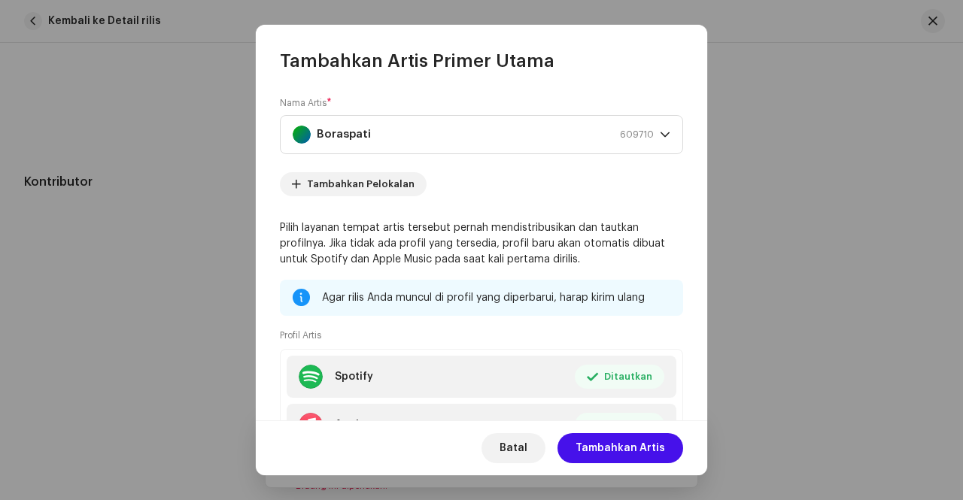
click at [639, 450] on span "Tambahkan Artis" at bounding box center [621, 449] width 90 height 30
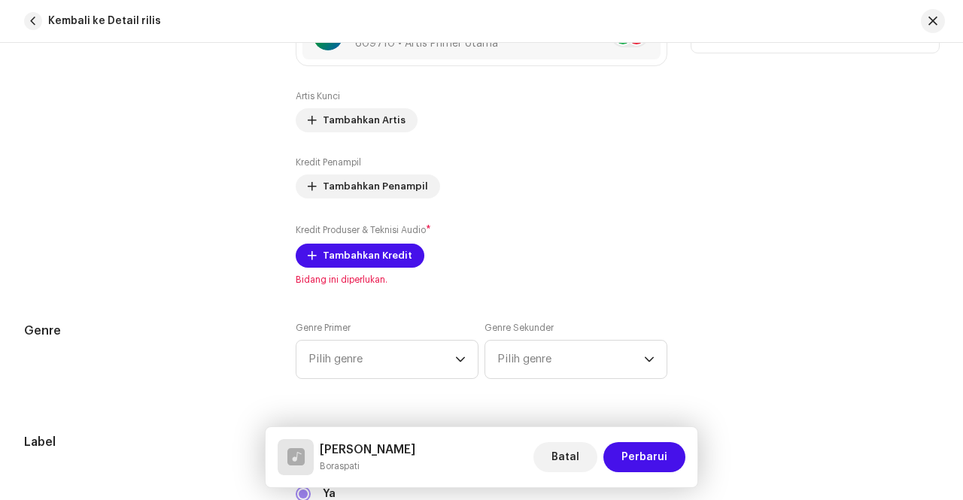
scroll to position [1129, 0]
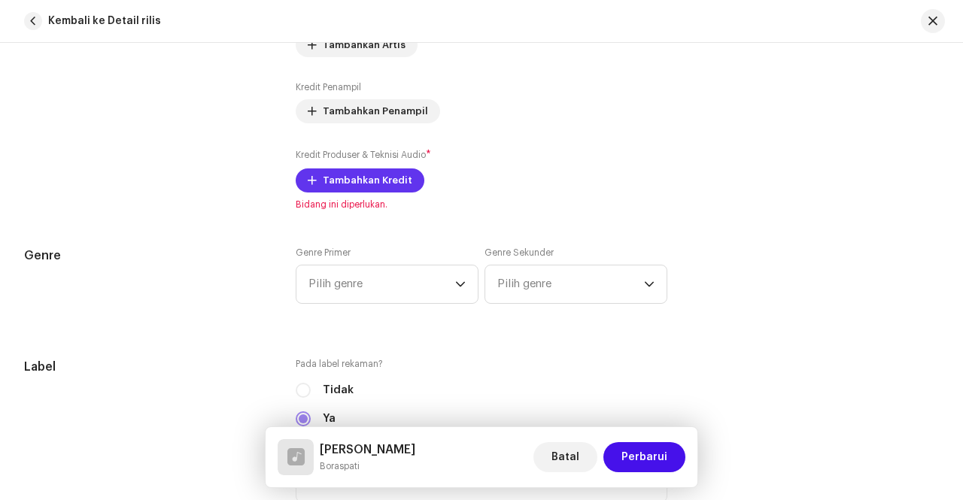
click at [312, 178] on span at bounding box center [312, 181] width 9 height 12
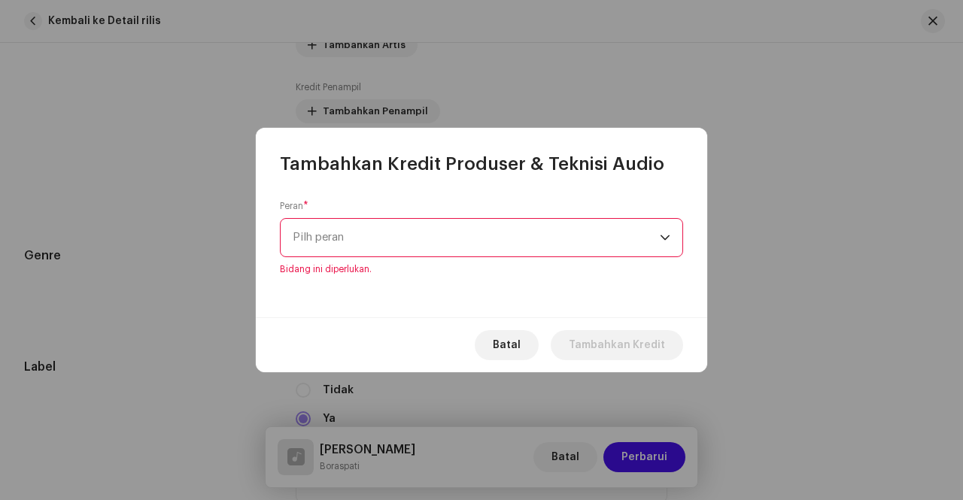
click at [666, 245] on div "dropdown trigger" at bounding box center [665, 238] width 11 height 38
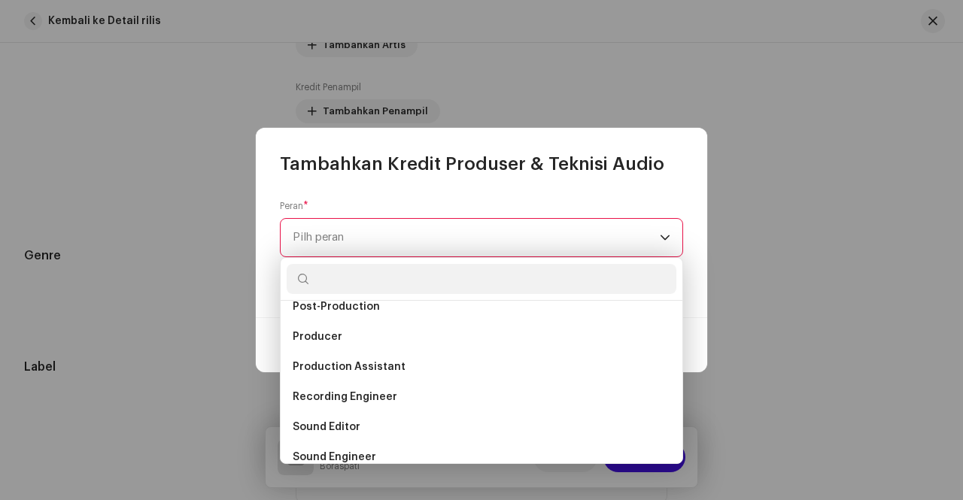
scroll to position [512, 0]
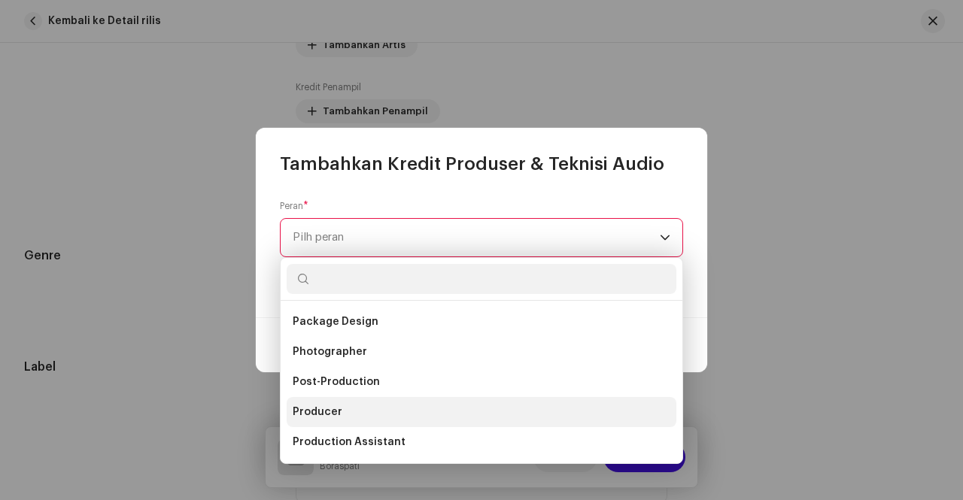
click at [354, 412] on li "Producer" at bounding box center [482, 412] width 390 height 30
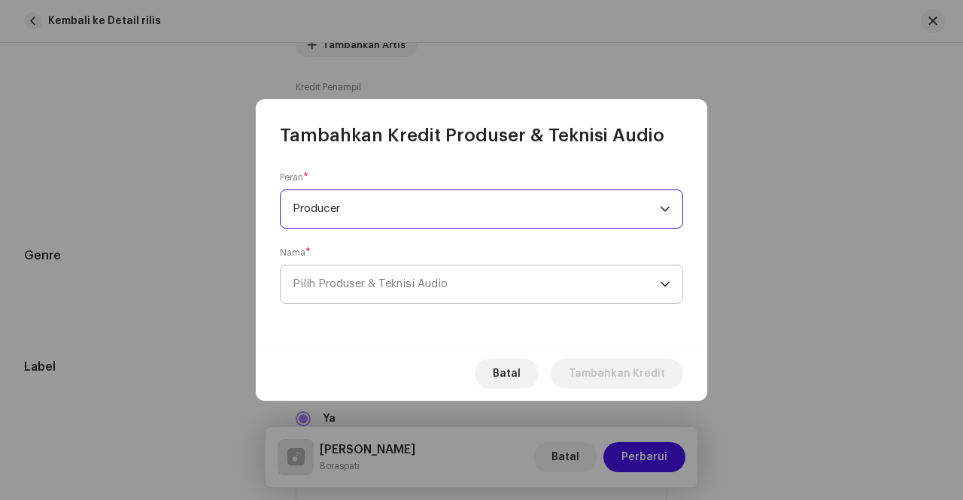
click at [500, 292] on span "Pilih Produser & Teknisi Audio" at bounding box center [476, 285] width 367 height 38
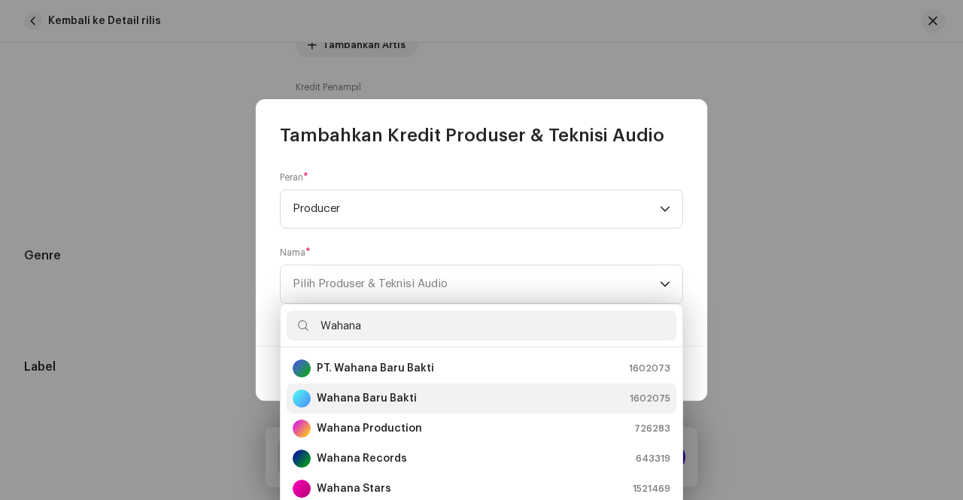
type input "Wahana"
click at [400, 397] on strong "Wahana Baru Bakti" at bounding box center [367, 398] width 100 height 15
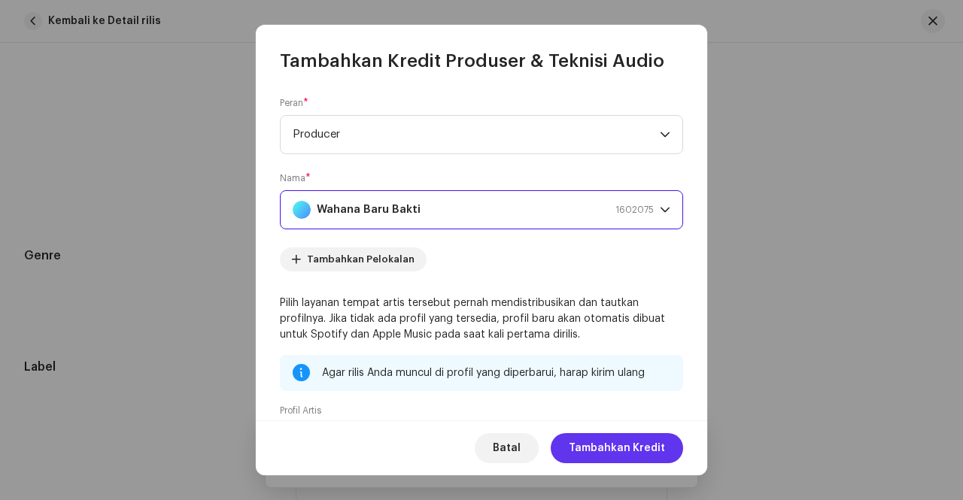
click at [616, 454] on span "Tambahkan Kredit" at bounding box center [617, 449] width 96 height 30
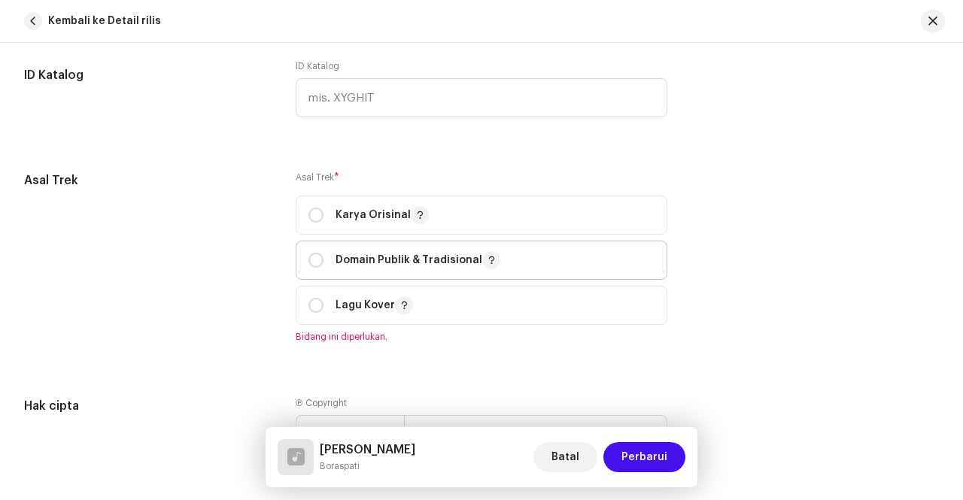
scroll to position [1806, 0]
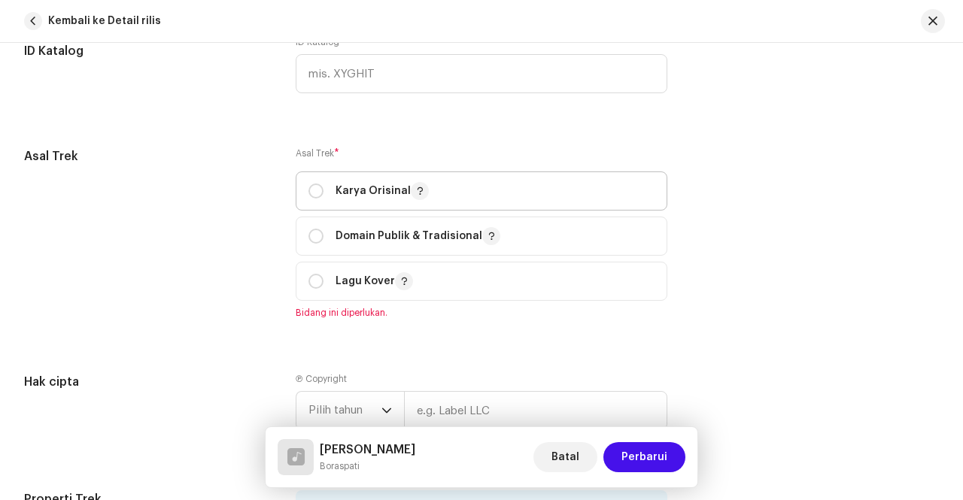
click at [362, 193] on p "Karya Orisinal" at bounding box center [382, 191] width 93 height 18
radio input "true"
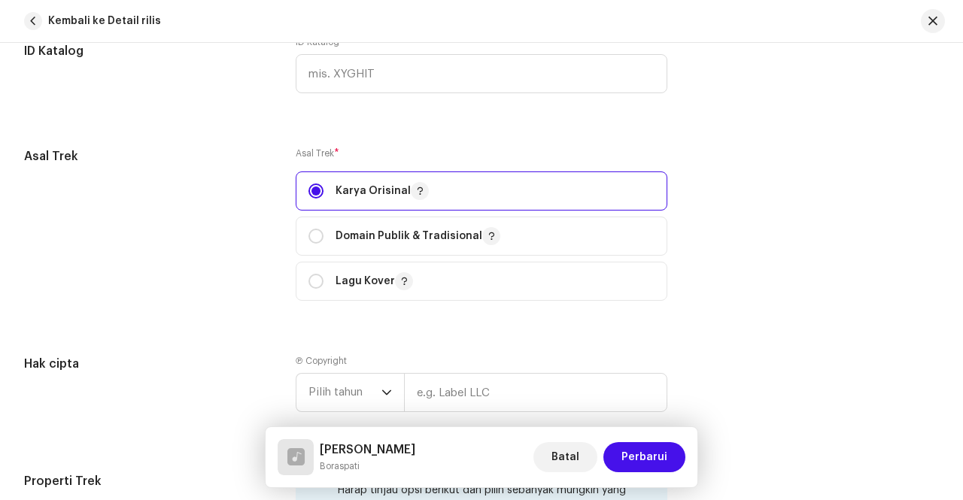
click at [237, 225] on div "Asal Trek" at bounding box center [148, 234] width 248 height 172
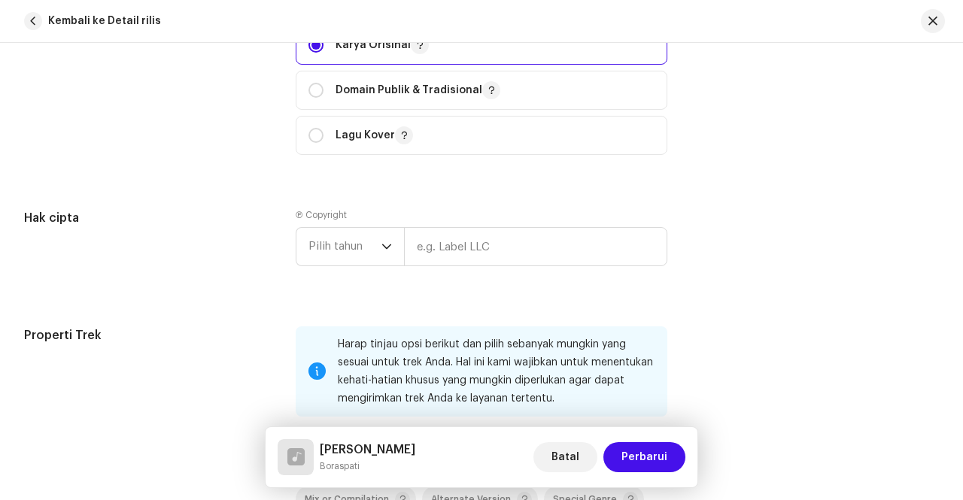
scroll to position [1957, 0]
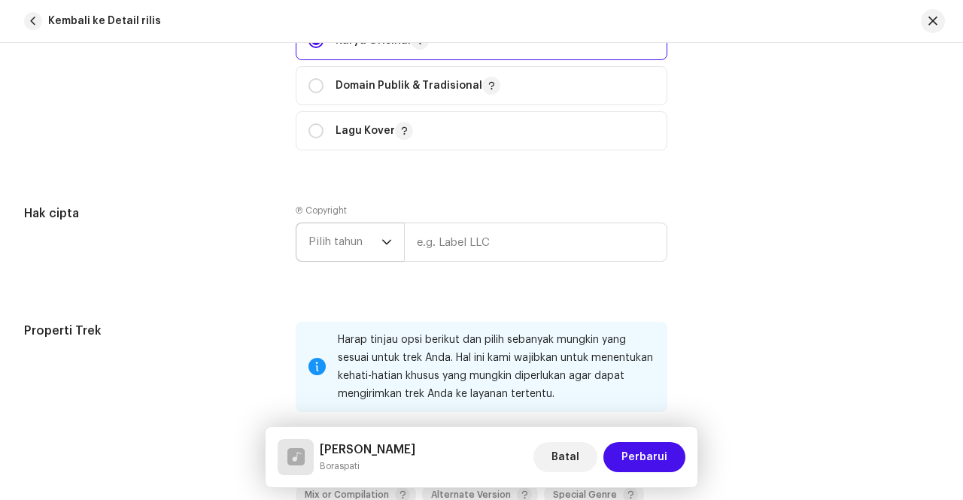
click at [385, 242] on icon "dropdown trigger" at bounding box center [387, 242] width 11 height 11
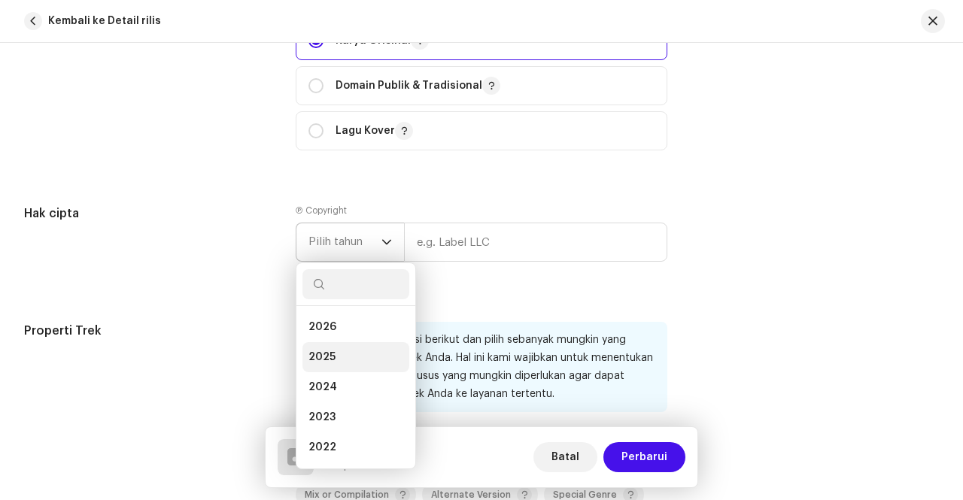
click at [340, 348] on li "2025" at bounding box center [356, 357] width 107 height 30
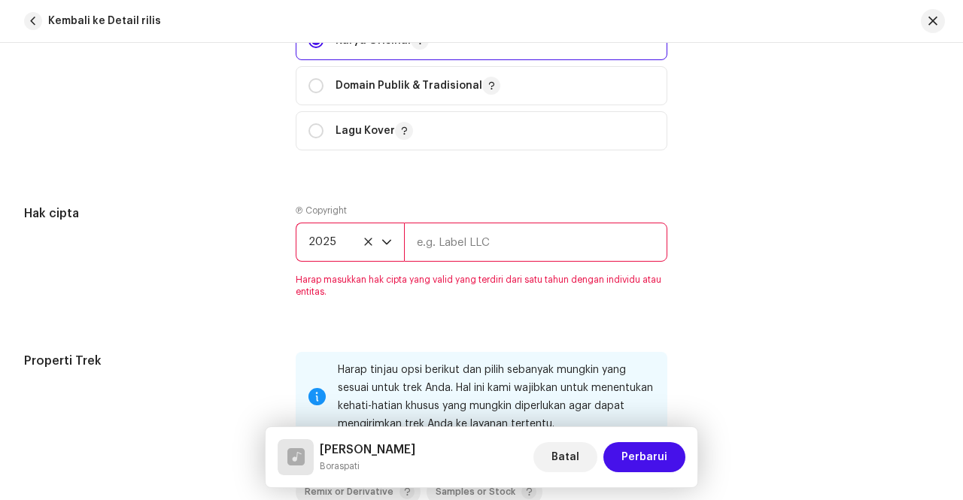
click at [489, 248] on input "text" at bounding box center [535, 242] width 263 height 39
type input "Sagorga Records"
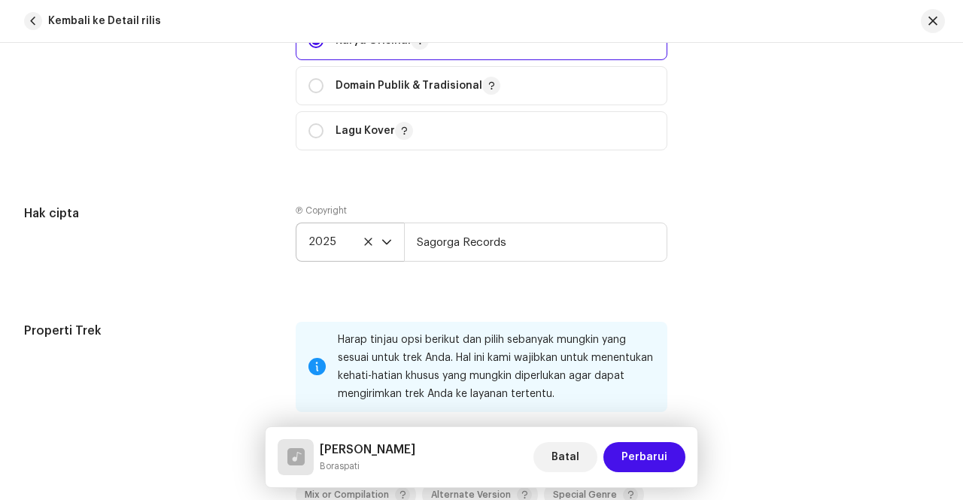
click at [236, 280] on div "Hak cipta" at bounding box center [148, 245] width 248 height 81
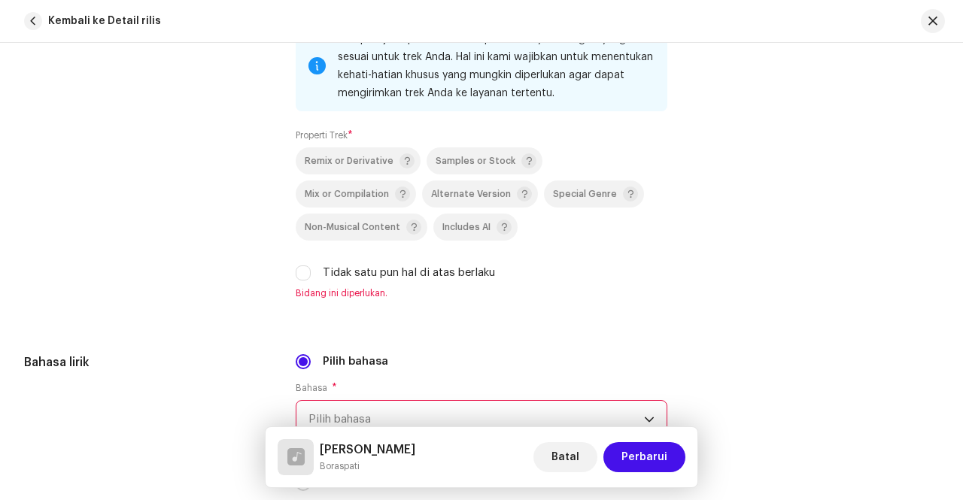
click at [342, 270] on label "Tidak satu pun hal di atas berlaku" at bounding box center [409, 273] width 172 height 17
click at [311, 270] on input "Tidak satu pun hal di atas berlaku" at bounding box center [303, 273] width 15 height 15
checkbox input "true"
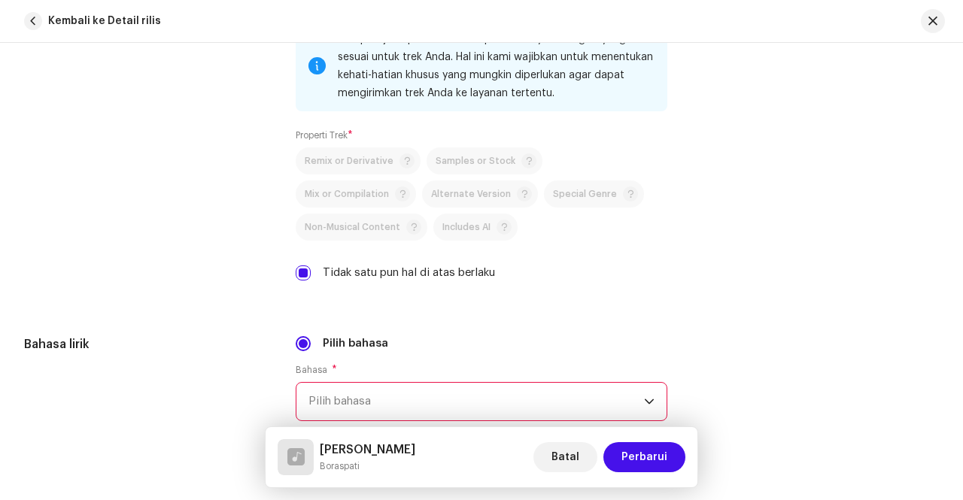
scroll to position [2484, 0]
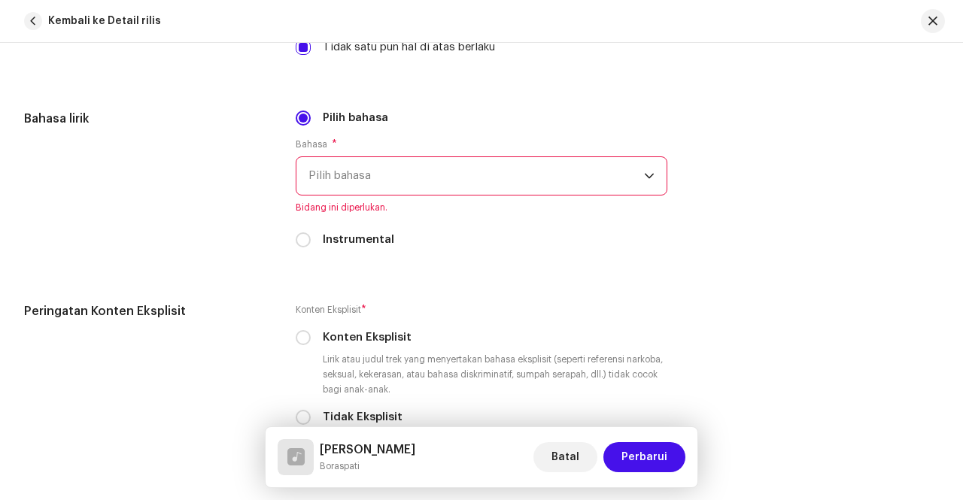
click at [561, 179] on span "Pilih bahasa" at bounding box center [477, 176] width 336 height 38
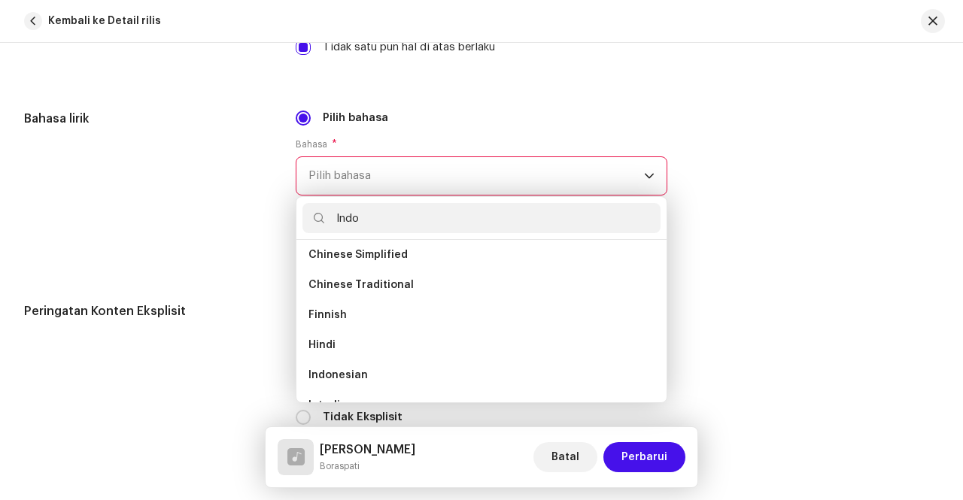
scroll to position [0, 0]
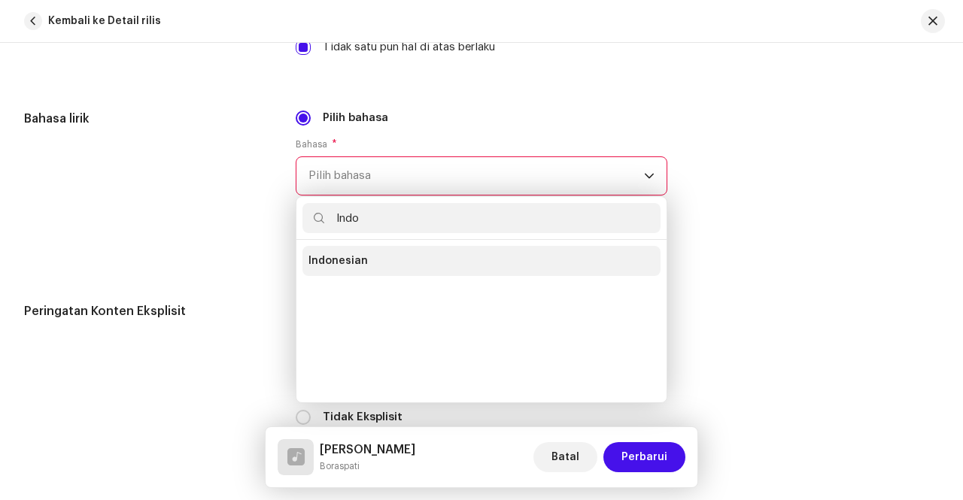
type input "Indo"
click at [383, 251] on li "Indonesian" at bounding box center [482, 261] width 358 height 30
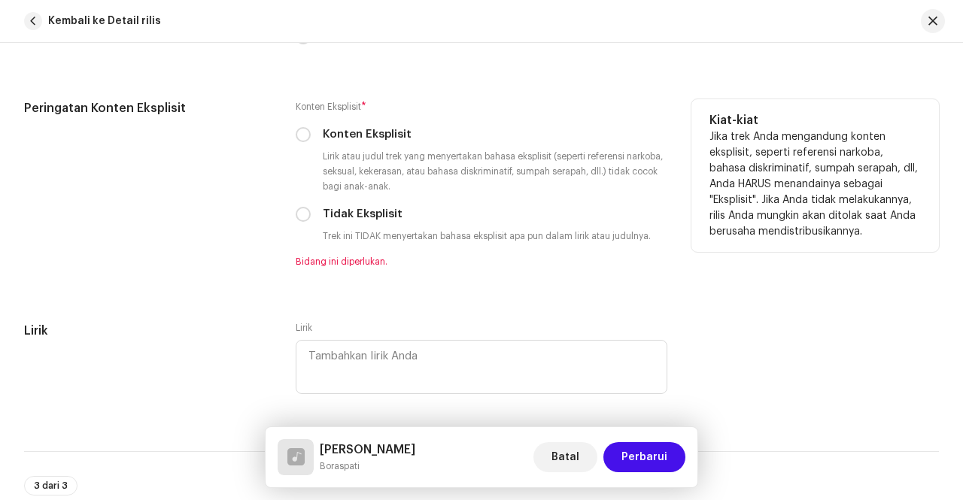
scroll to position [2634, 0]
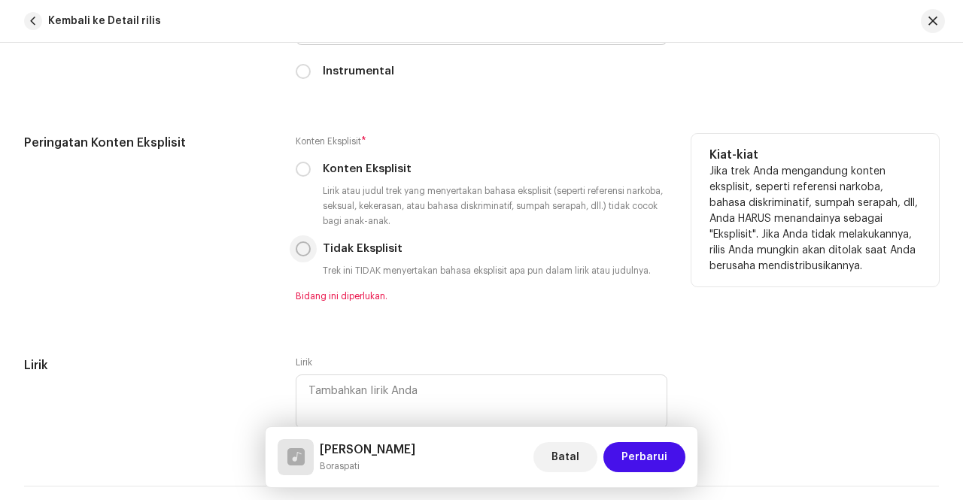
click at [297, 245] on input "Tidak Eksplisit" at bounding box center [303, 249] width 15 height 15
radio input "true"
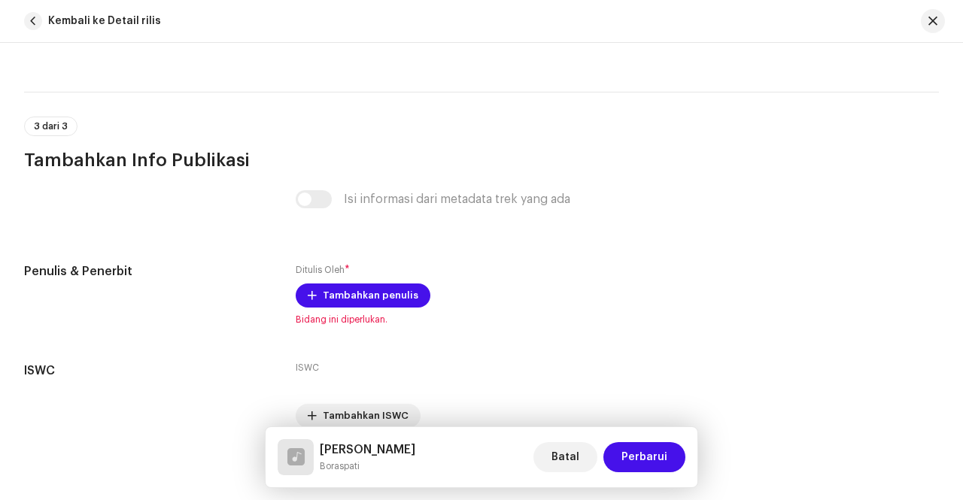
scroll to position [3078, 0]
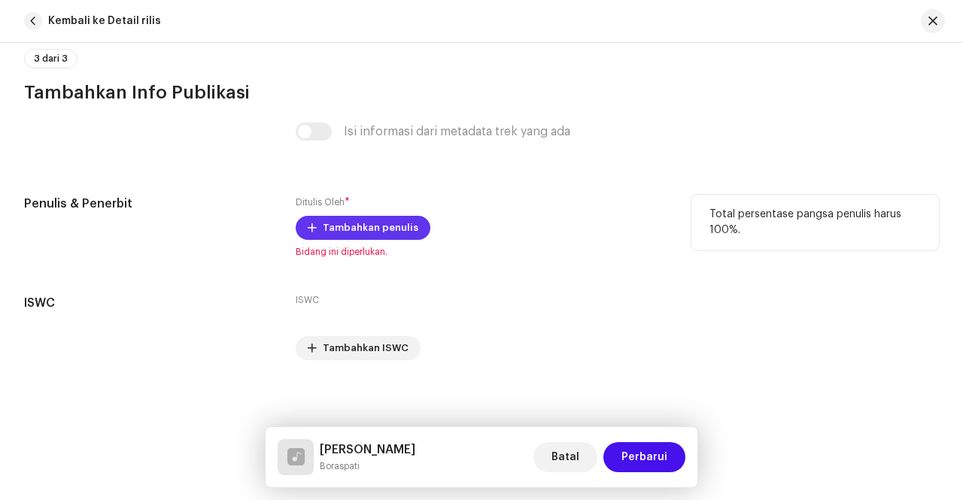
click at [309, 223] on span at bounding box center [312, 228] width 9 height 12
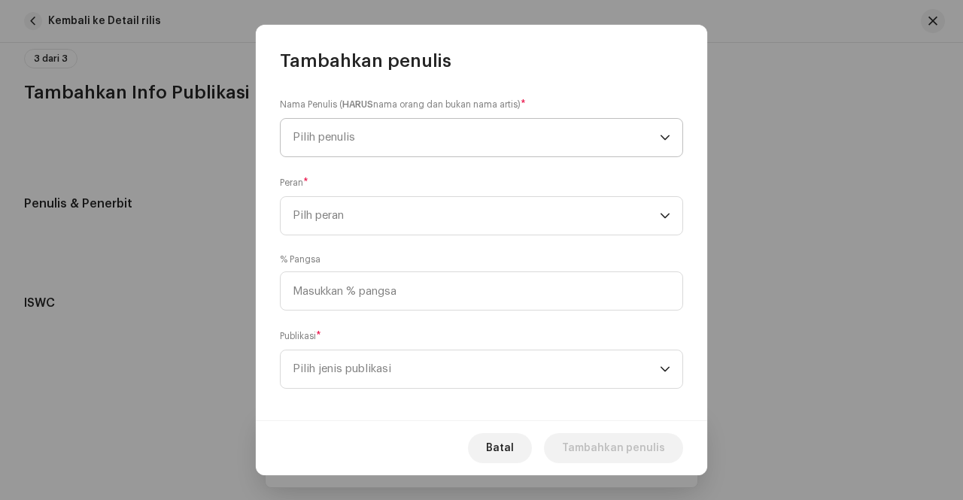
click at [665, 129] on p-select "Pilih penulis" at bounding box center [481, 137] width 403 height 39
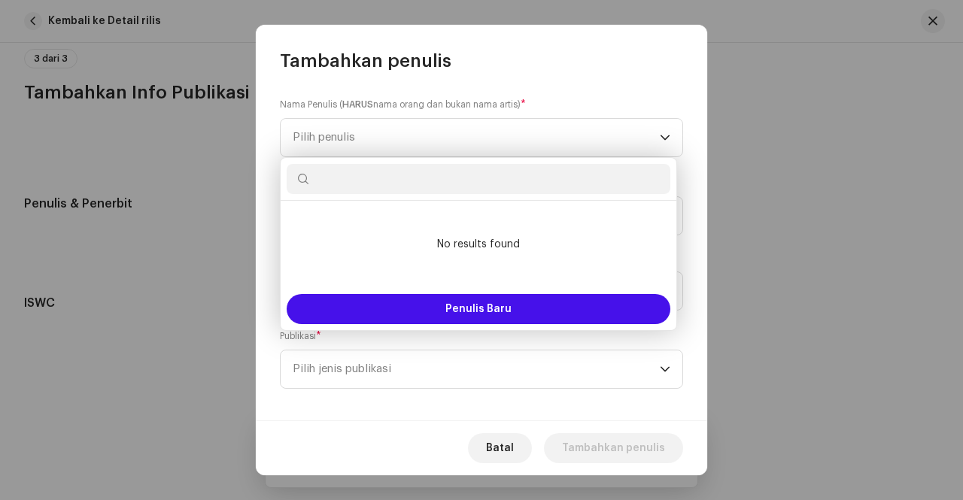
type input "s"
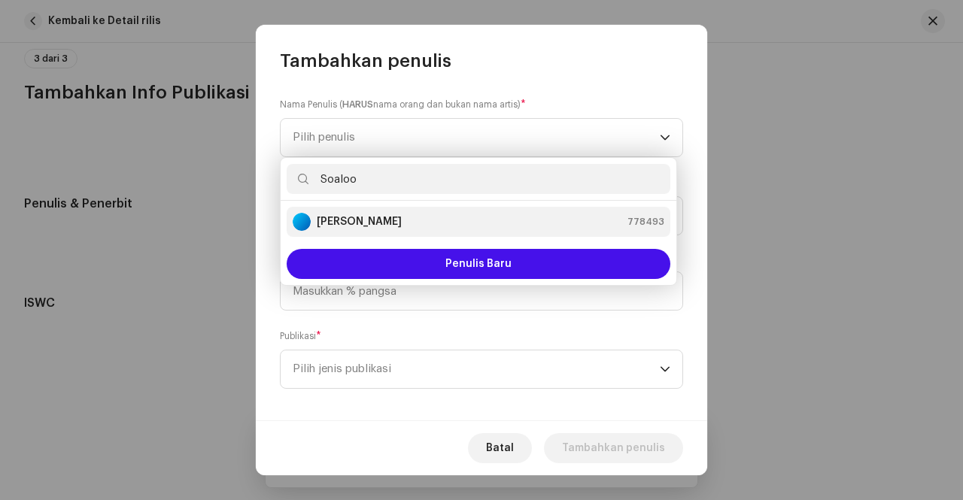
type input "Soaloo"
click at [400, 217] on strong "[PERSON_NAME]" at bounding box center [359, 221] width 85 height 15
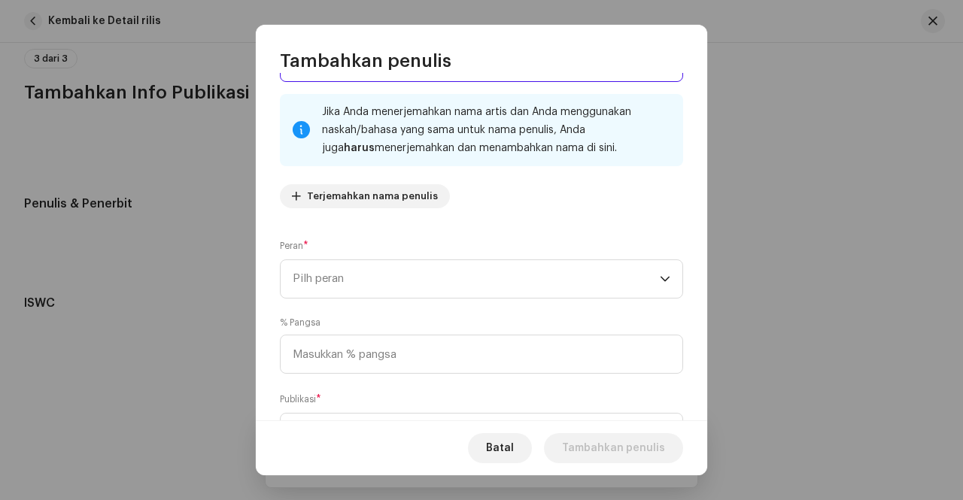
scroll to position [149, 0]
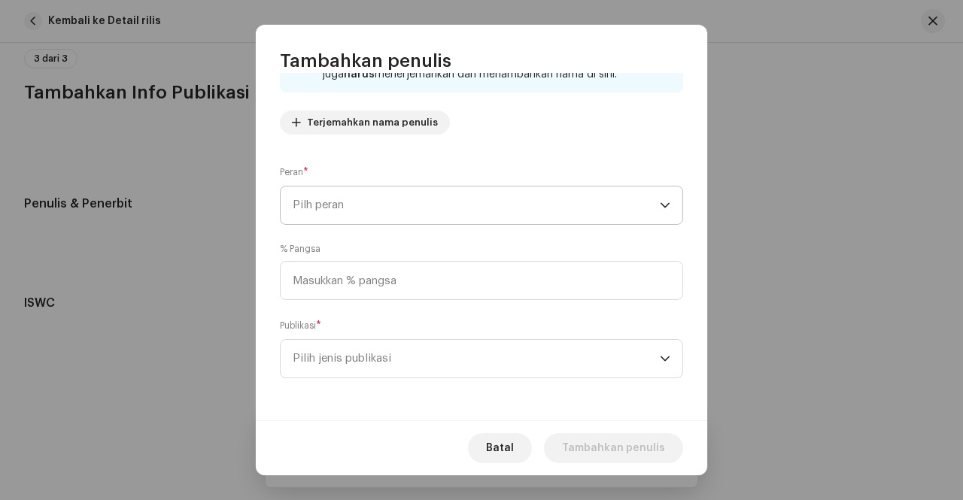
click at [539, 204] on span "Pilh peran" at bounding box center [476, 206] width 367 height 38
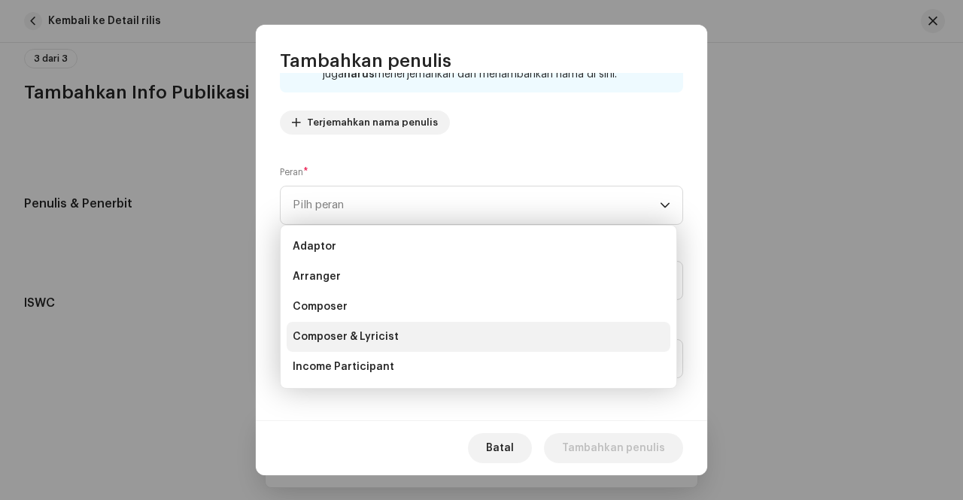
click at [373, 333] on span "Composer & Lyricist" at bounding box center [346, 337] width 106 height 15
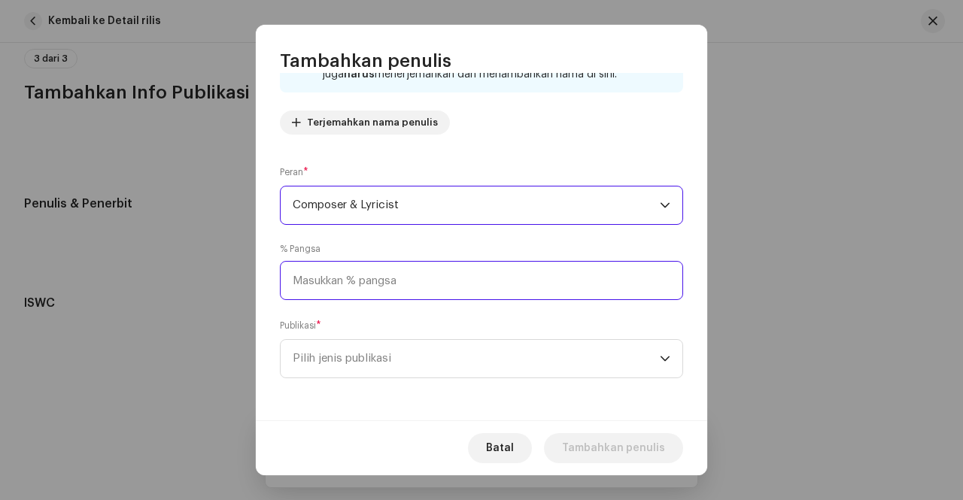
click at [438, 278] on input at bounding box center [481, 280] width 403 height 39
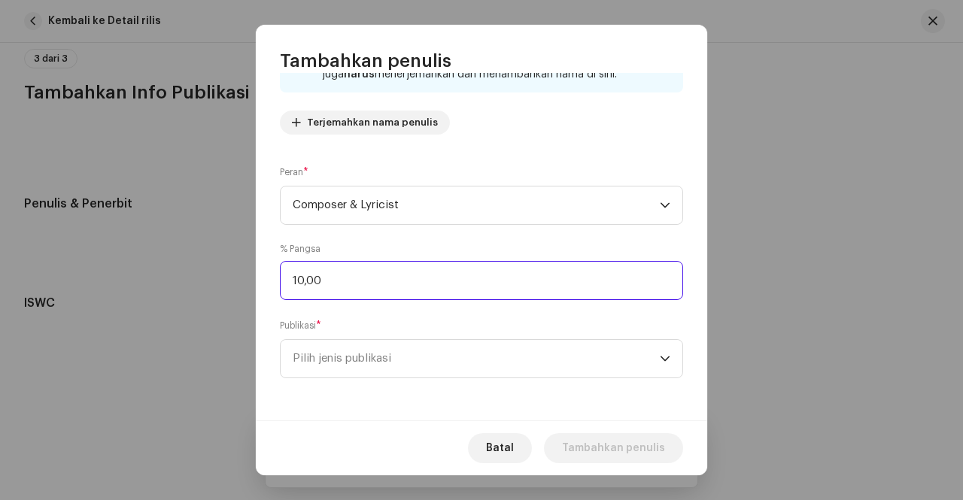
type input "100,00"
click at [483, 362] on span "Pilih jenis publikasi" at bounding box center [476, 359] width 367 height 38
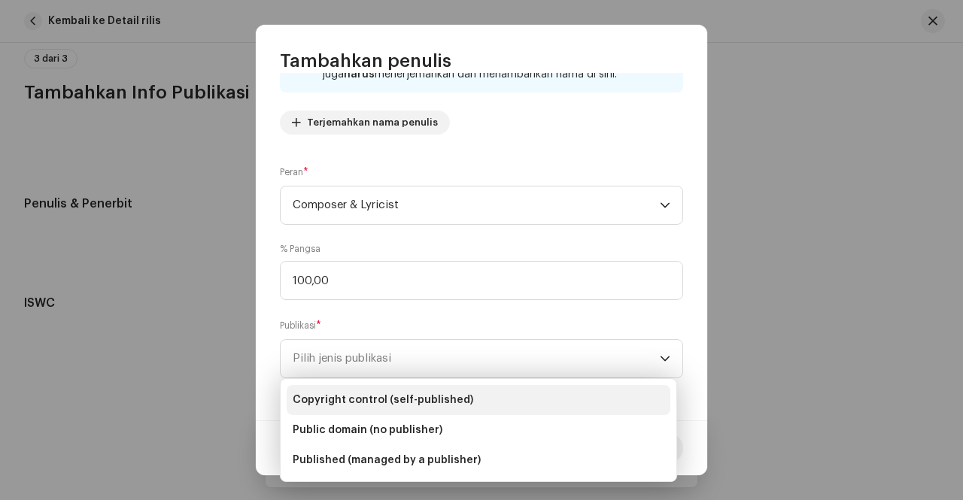
click at [431, 401] on span "Copyright control (self-published)" at bounding box center [383, 400] width 181 height 15
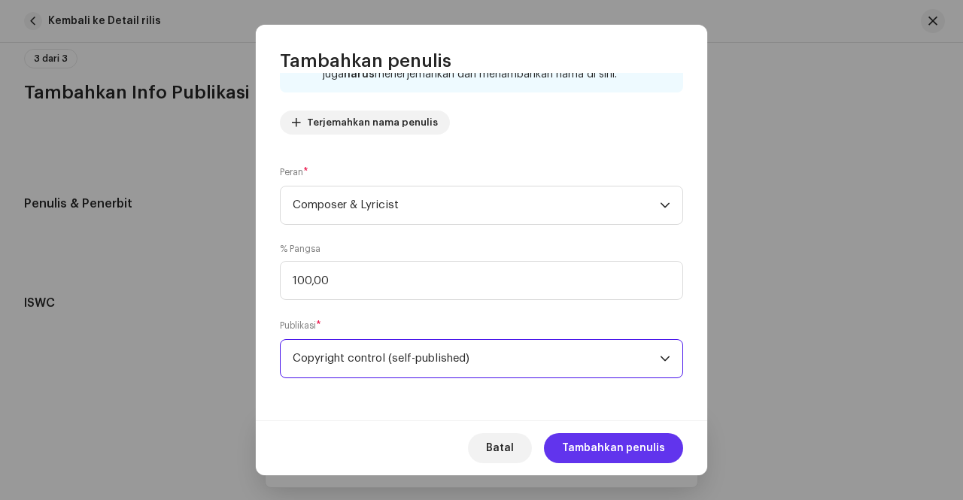
click at [616, 443] on span "Tambahkan penulis" at bounding box center [613, 449] width 103 height 30
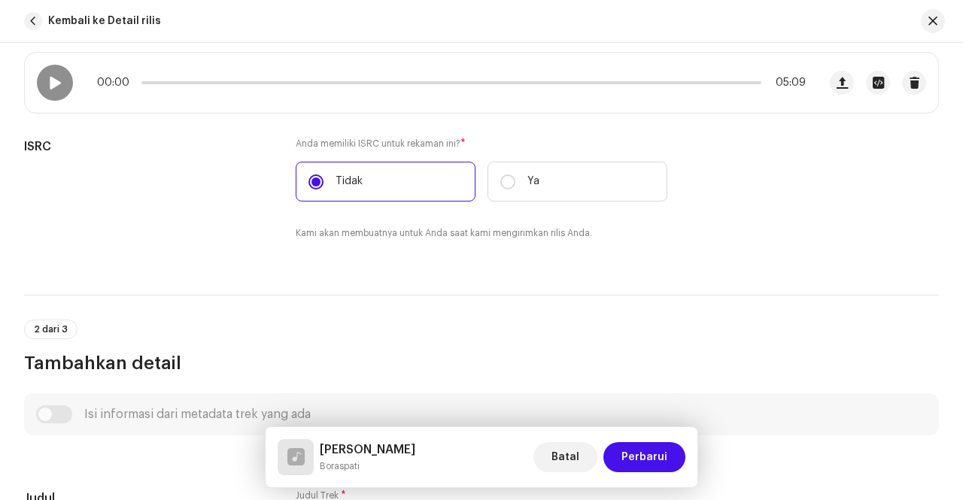
scroll to position [301, 0]
click at [57, 85] on span at bounding box center [54, 82] width 13 height 12
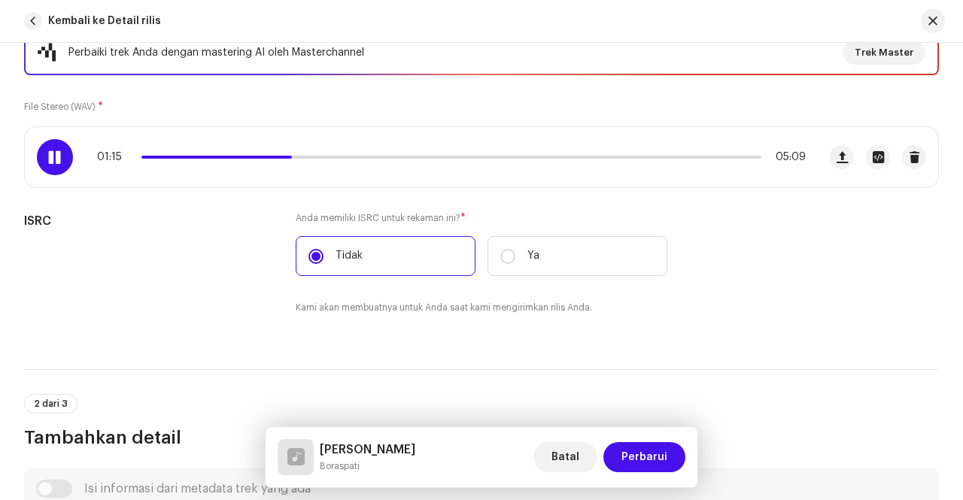
scroll to position [151, 0]
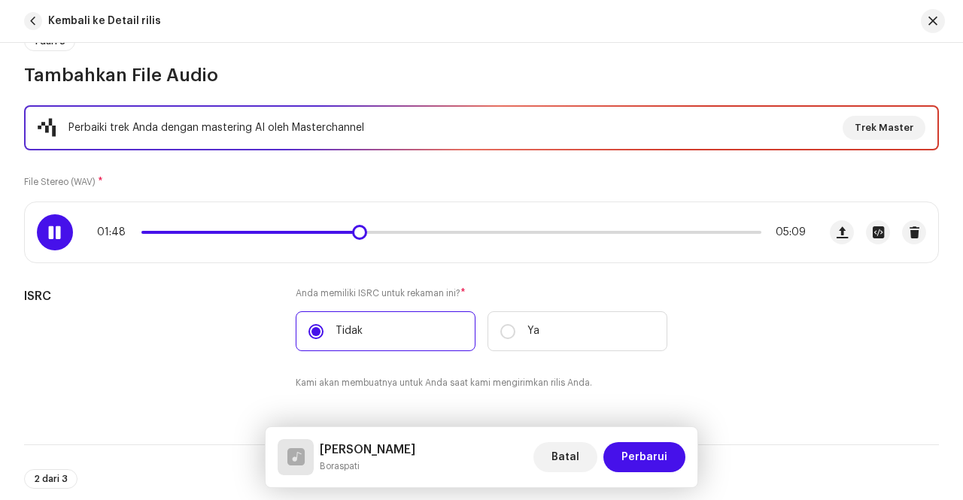
click at [327, 232] on span at bounding box center [249, 232] width 217 height 3
drag, startPoint x: 336, startPoint y: 236, endPoint x: 327, endPoint y: 241, distance: 11.1
click at [327, 241] on div "01:33 05:09" at bounding box center [421, 232] width 793 height 60
click at [335, 234] on span at bounding box center [337, 232] width 15 height 15
click at [330, 237] on span at bounding box center [331, 232] width 15 height 15
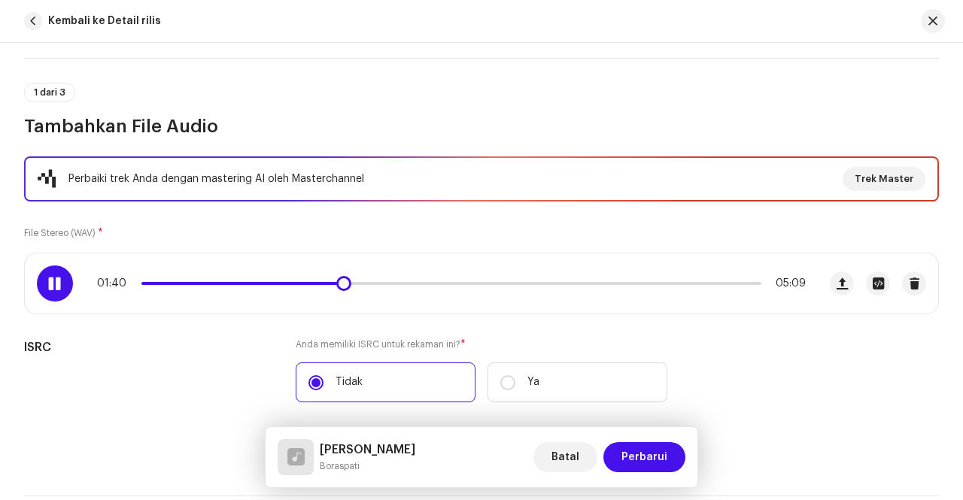
click at [51, 288] on span at bounding box center [54, 284] width 13 height 12
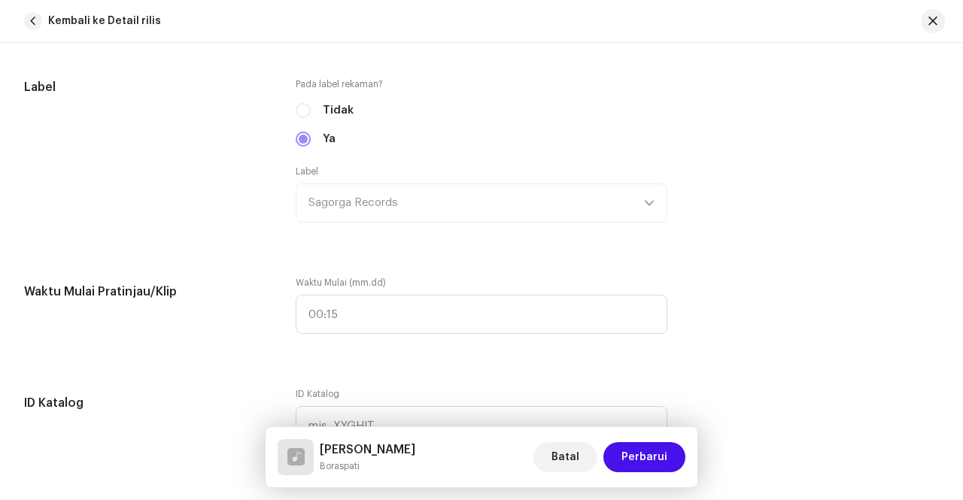
scroll to position [1605, 0]
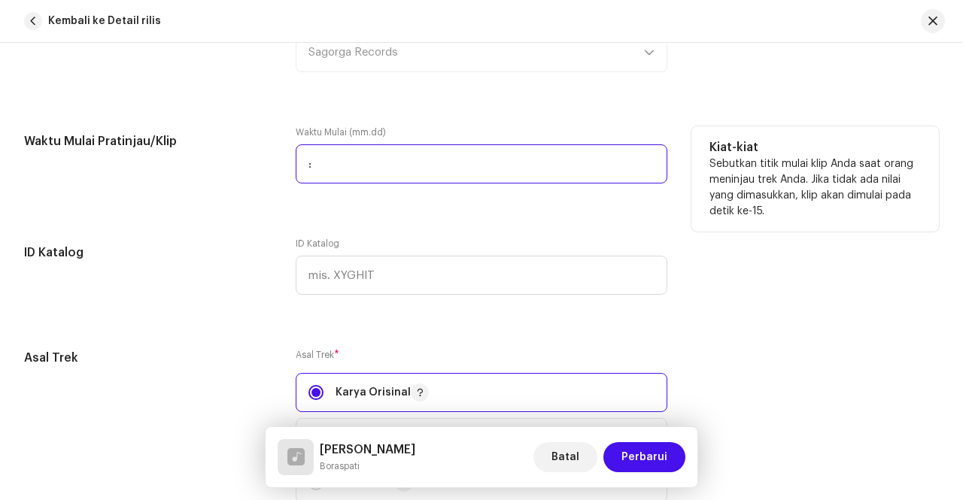
click at [377, 161] on input ":" at bounding box center [482, 164] width 372 height 39
type input "01:37"
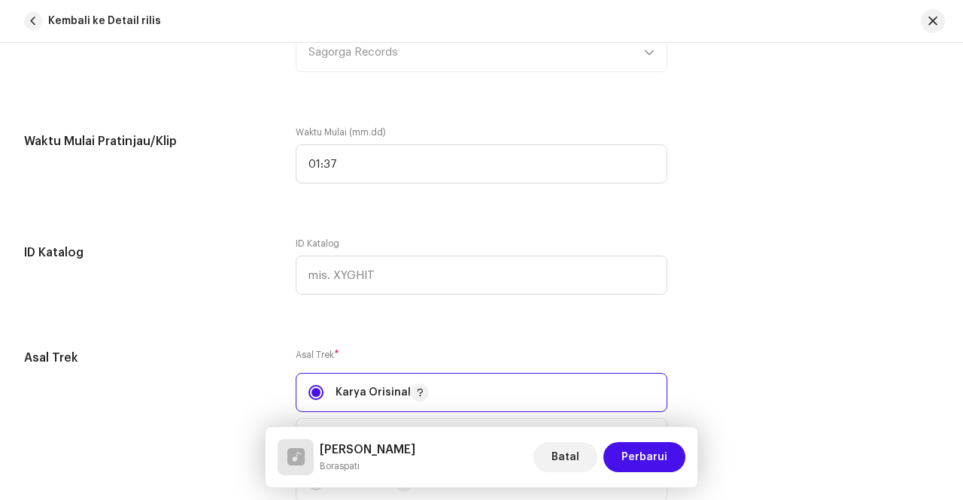
click at [236, 227] on div "Detail trek Selesaikan hal berikut untuk menyelesaikan trek Anda. 1 dari 3 Tamb…" at bounding box center [481, 176] width 963 height 3405
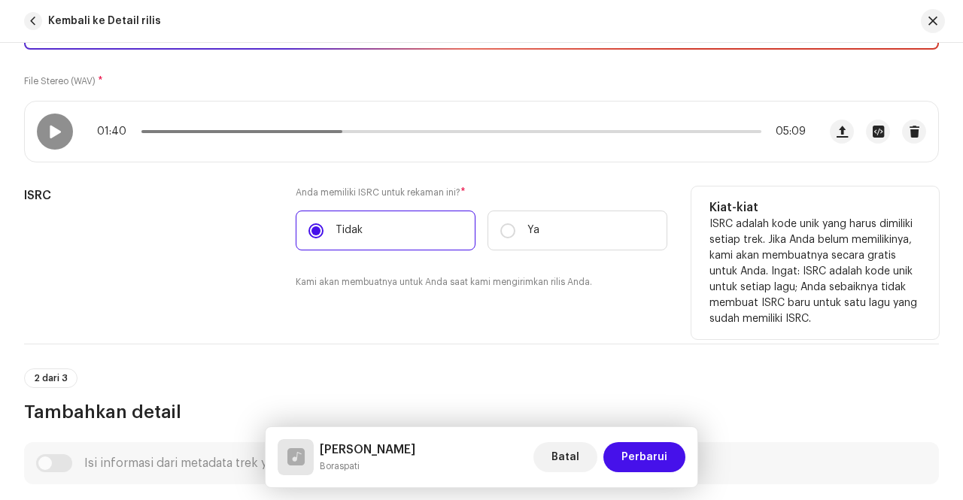
scroll to position [250, 0]
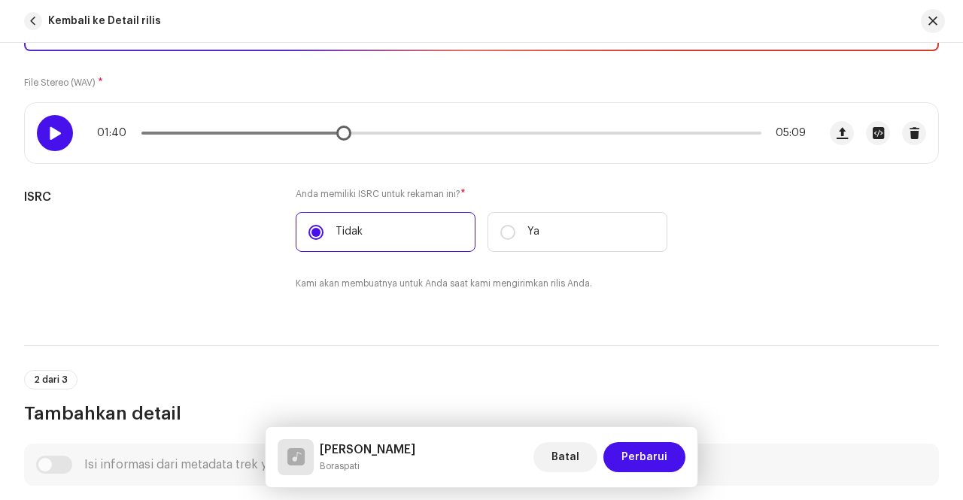
click at [51, 134] on span at bounding box center [54, 133] width 13 height 12
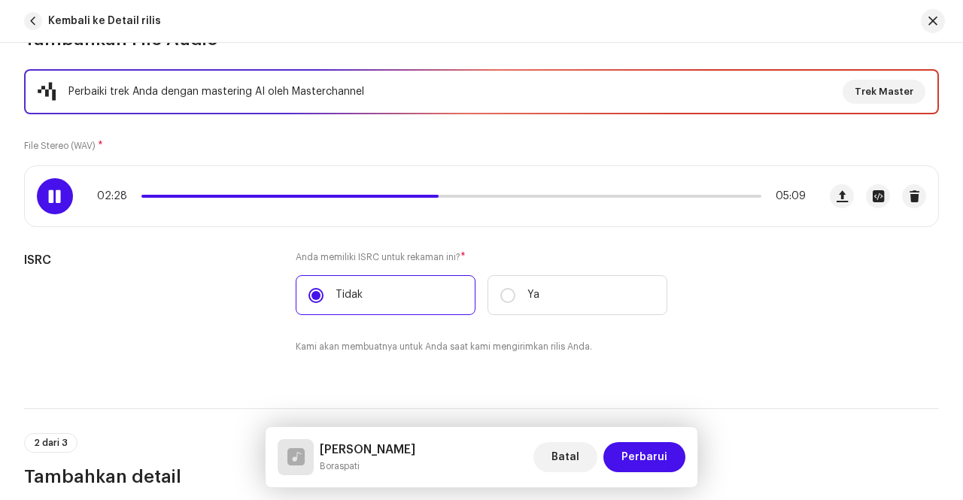
scroll to position [175, 0]
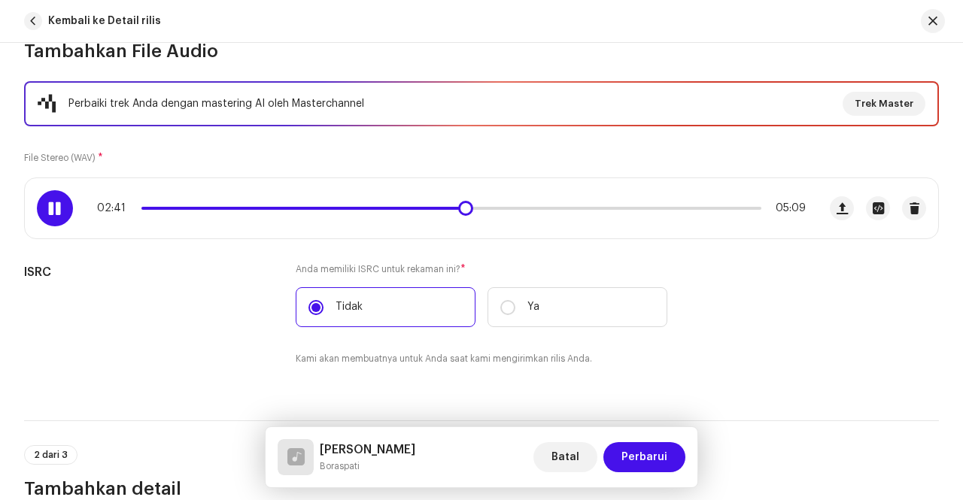
click at [40, 219] on div "02:41 05:09" at bounding box center [421, 208] width 793 height 60
click at [51, 202] on span at bounding box center [54, 208] width 13 height 12
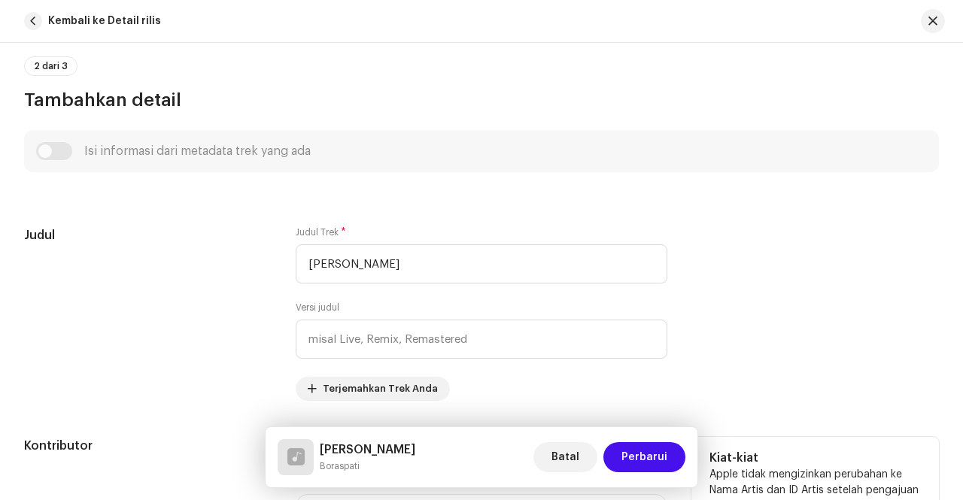
scroll to position [626, 0]
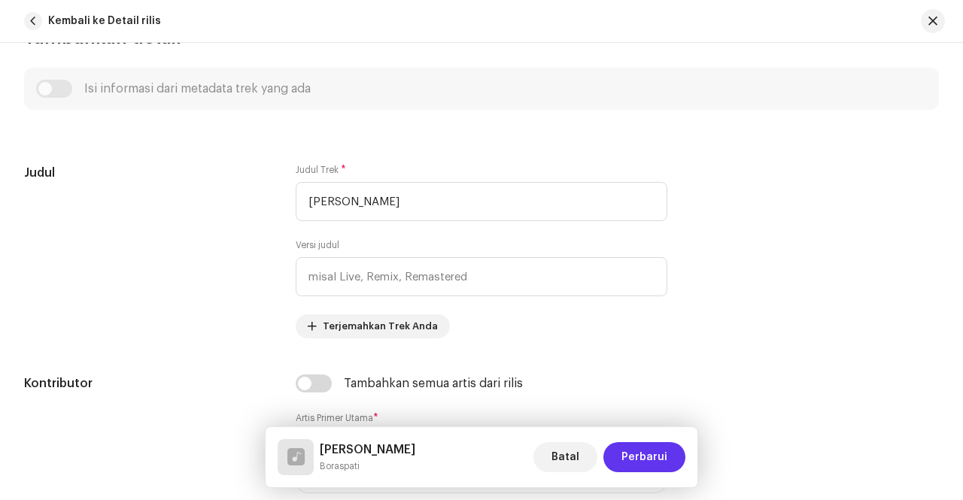
click at [655, 457] on span "Perbarui" at bounding box center [645, 458] width 46 height 30
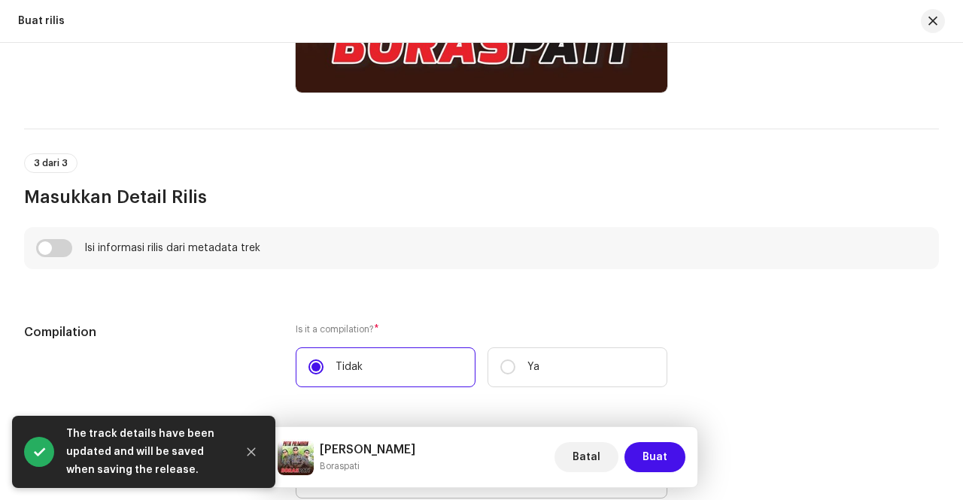
scroll to position [841, 0]
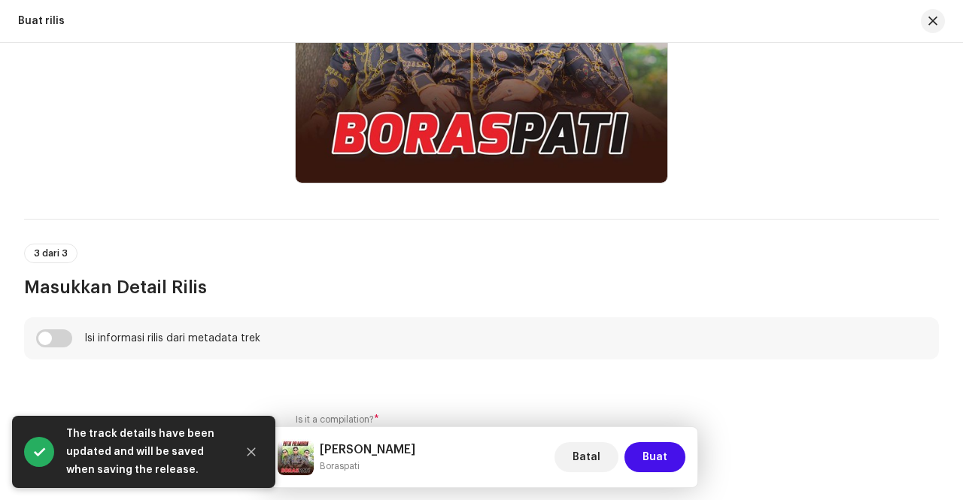
click at [654, 476] on div "Batal Buat" at bounding box center [620, 458] width 131 height 36
click at [658, 458] on span "Buat" at bounding box center [655, 458] width 25 height 30
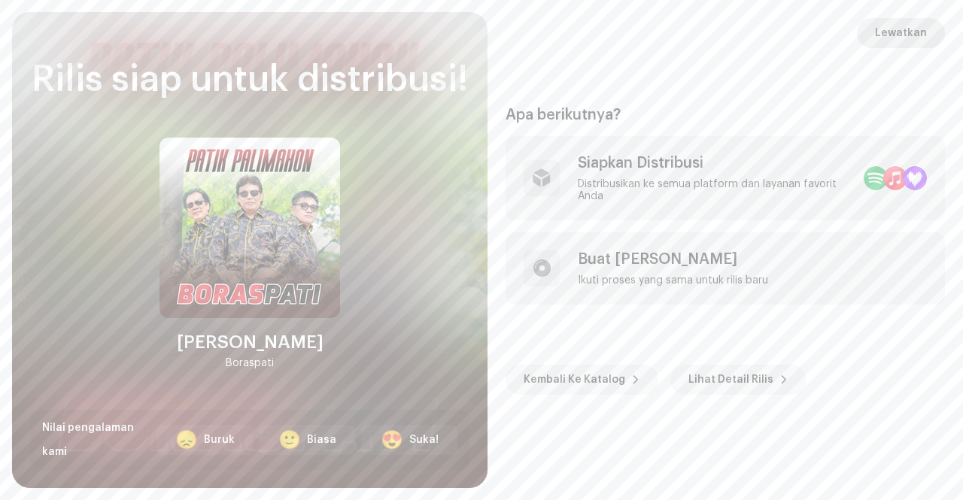
click at [878, 22] on button "Lewatkan" at bounding box center [901, 33] width 88 height 30
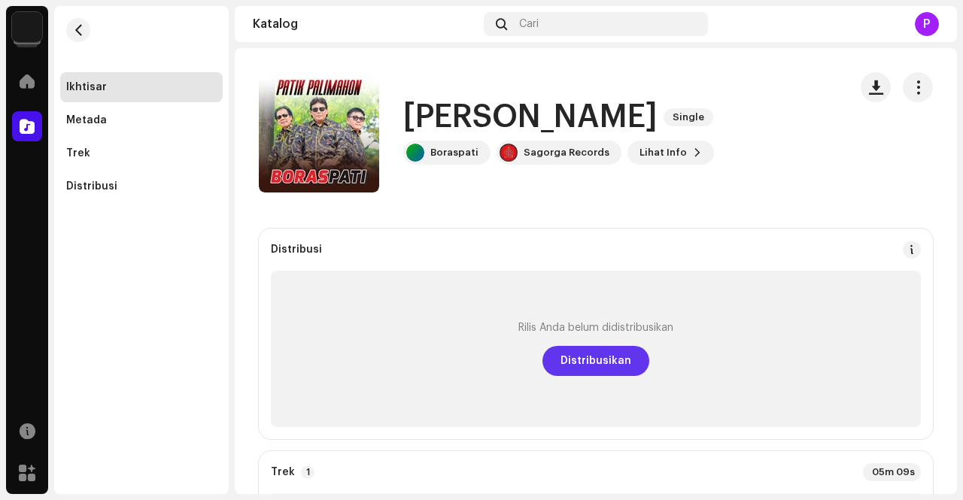
click at [632, 361] on button "Distribusikan" at bounding box center [596, 361] width 107 height 30
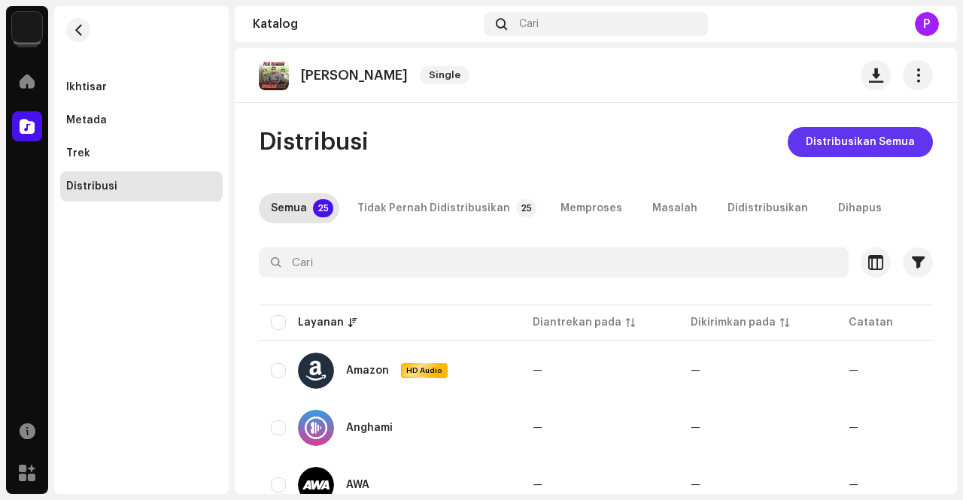
click at [851, 147] on span "Distribusikan Semua" at bounding box center [860, 142] width 109 height 30
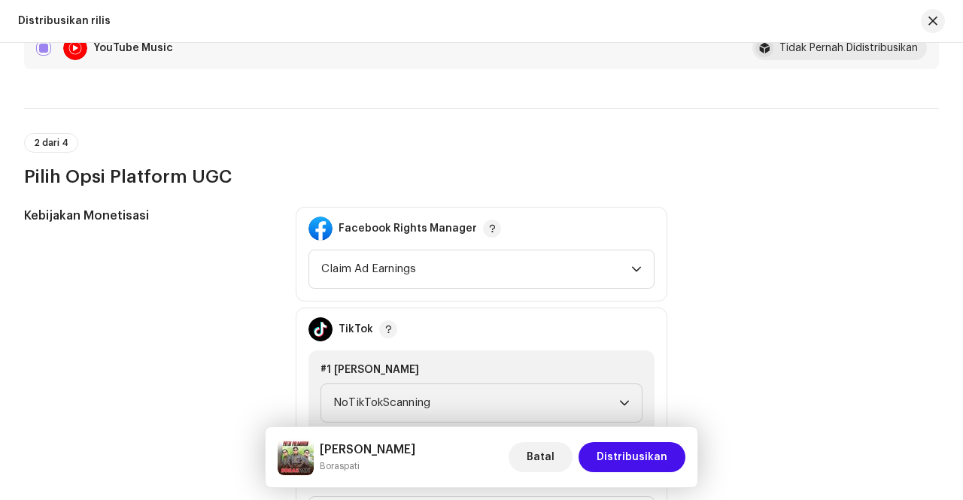
scroll to position [1505, 0]
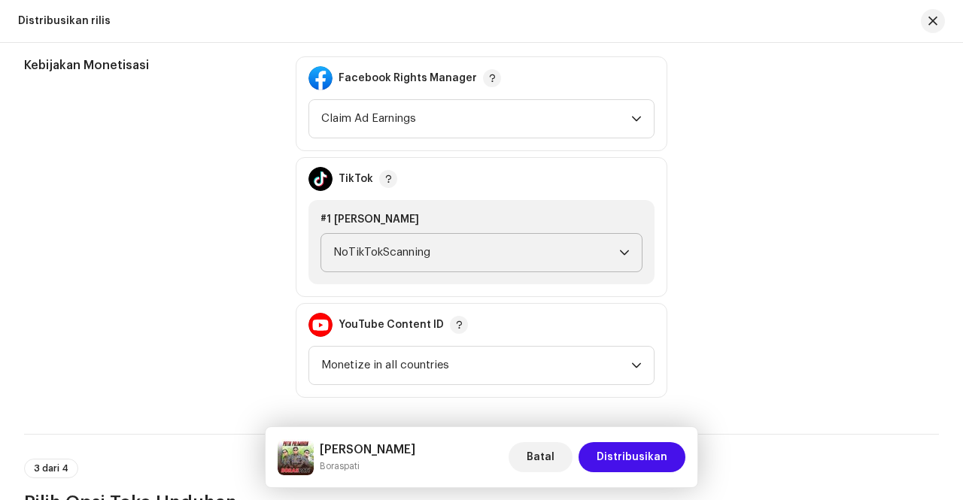
click at [614, 263] on span "NoTikTokScanning" at bounding box center [476, 253] width 286 height 38
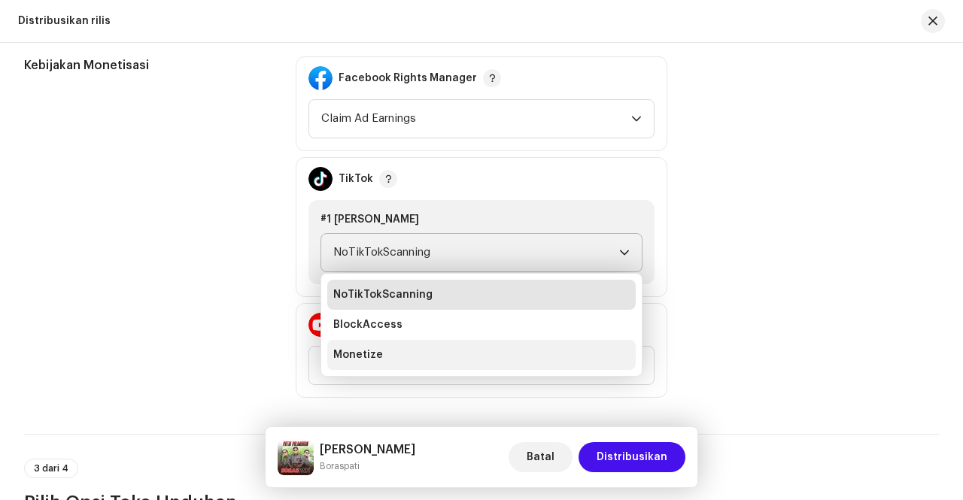
click at [377, 362] on li "Monetize" at bounding box center [481, 355] width 309 height 30
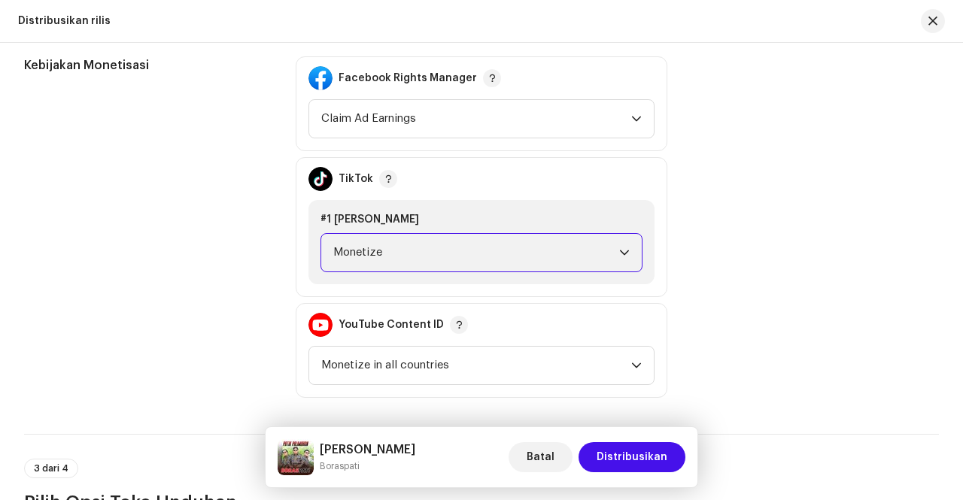
click at [214, 272] on div "Kebijakan Monetisasi" at bounding box center [148, 227] width 248 height 342
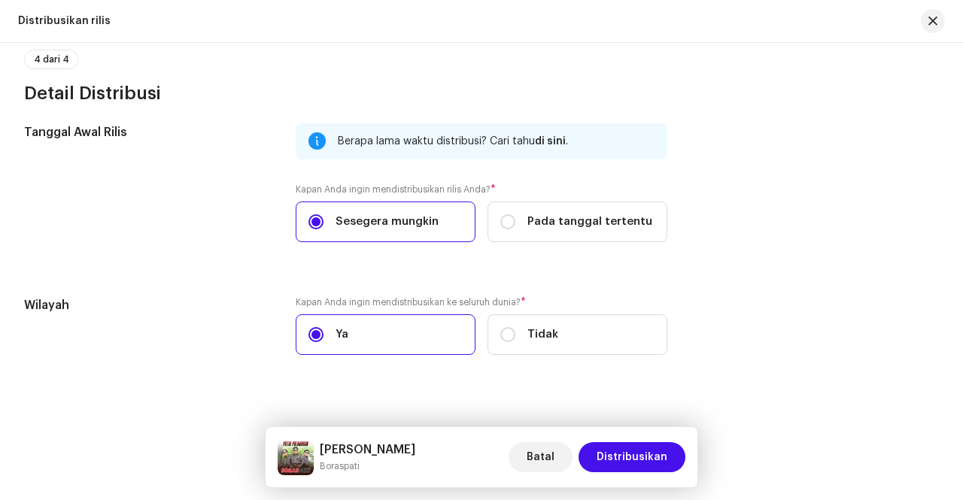
scroll to position [2292, 0]
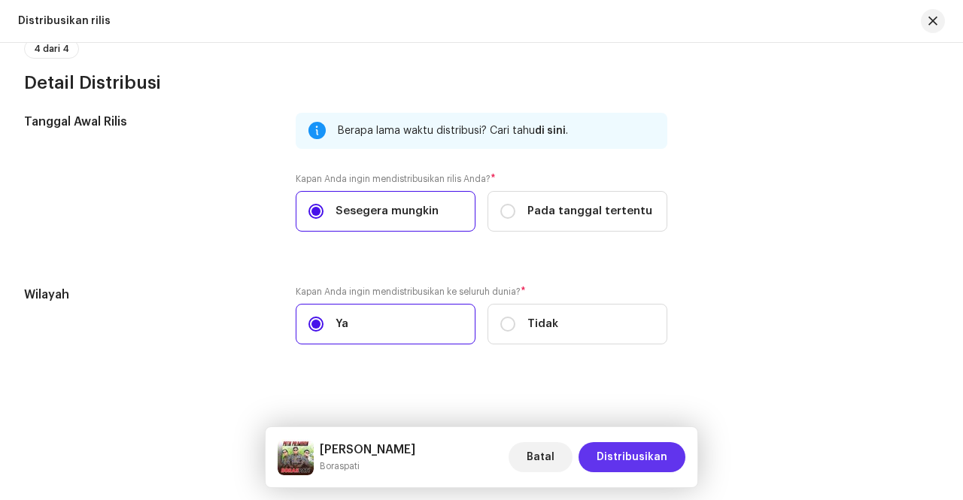
click at [660, 463] on span "Distribusikan" at bounding box center [632, 458] width 71 height 30
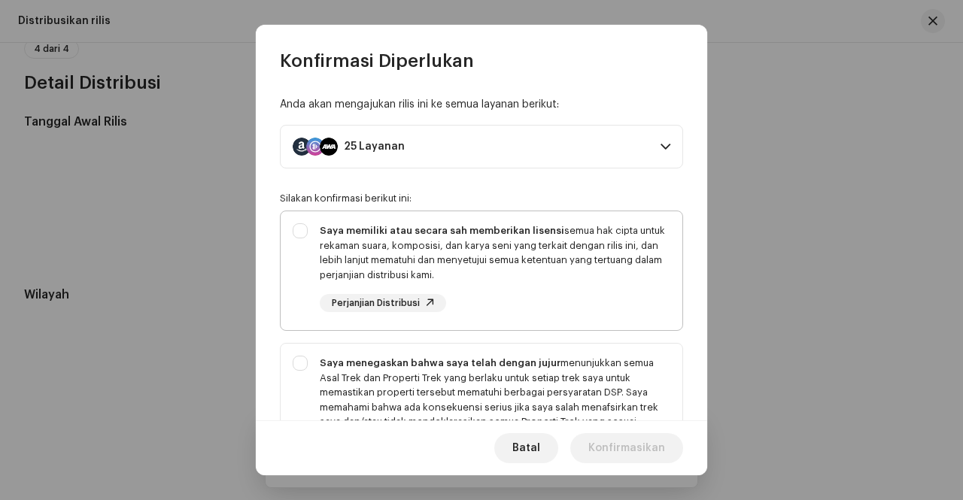
click at [518, 267] on div "Saya memiliki atau secara sah memberikan lisensi semua hak cipta untuk rekaman …" at bounding box center [495, 253] width 351 height 59
checkbox input "true"
click at [474, 384] on div "Saya menegaskan bahwa saya telah dengan jujur menunjukkan semua Asal Trek dan P…" at bounding box center [495, 393] width 351 height 74
checkbox input "true"
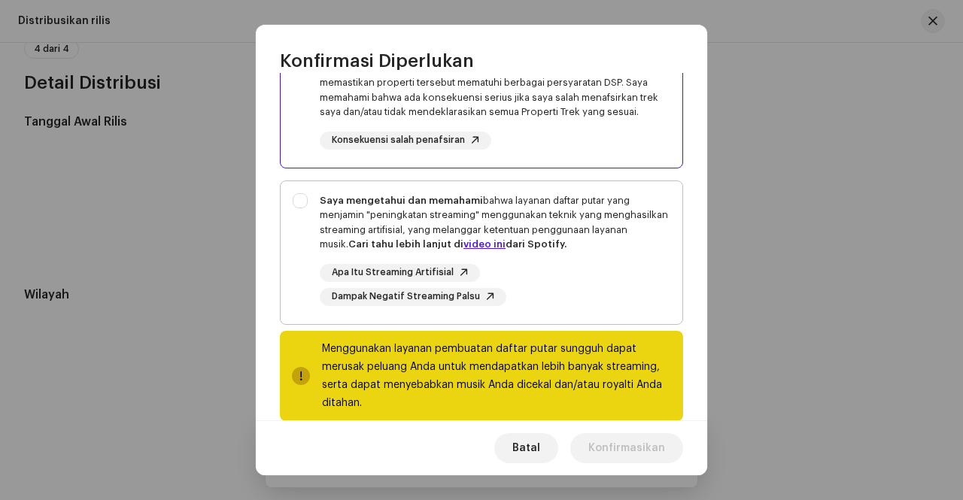
click at [508, 227] on div "Saya mengetahui dan memahami bahwa layanan daftar putar yang menjamin "peningka…" at bounding box center [495, 222] width 351 height 59
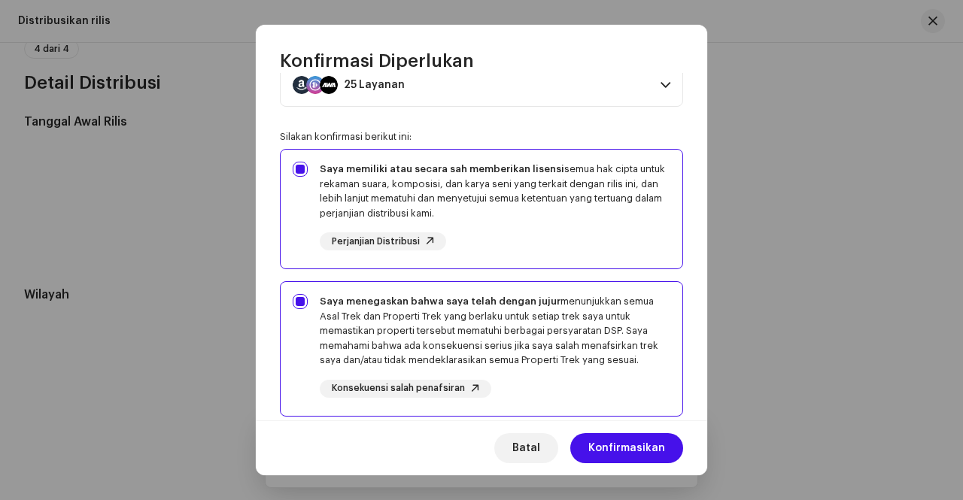
scroll to position [0, 0]
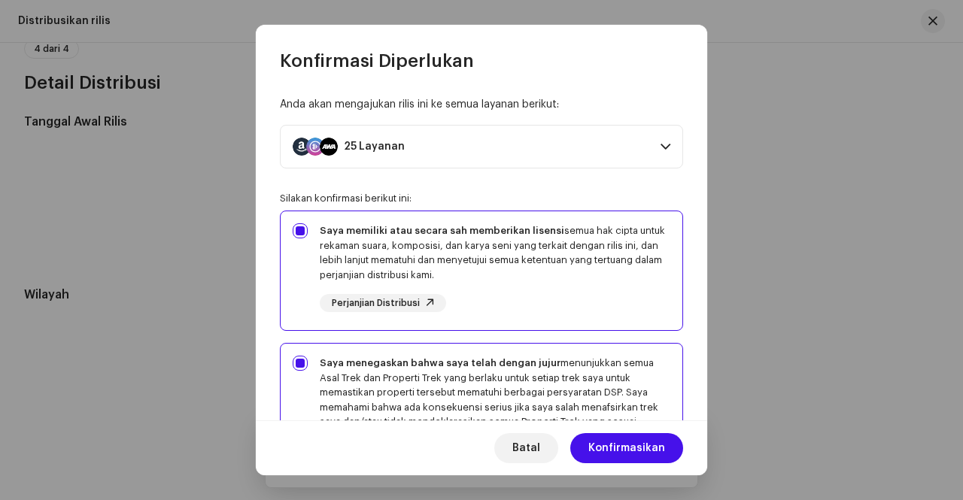
click at [662, 148] on span at bounding box center [666, 147] width 10 height 12
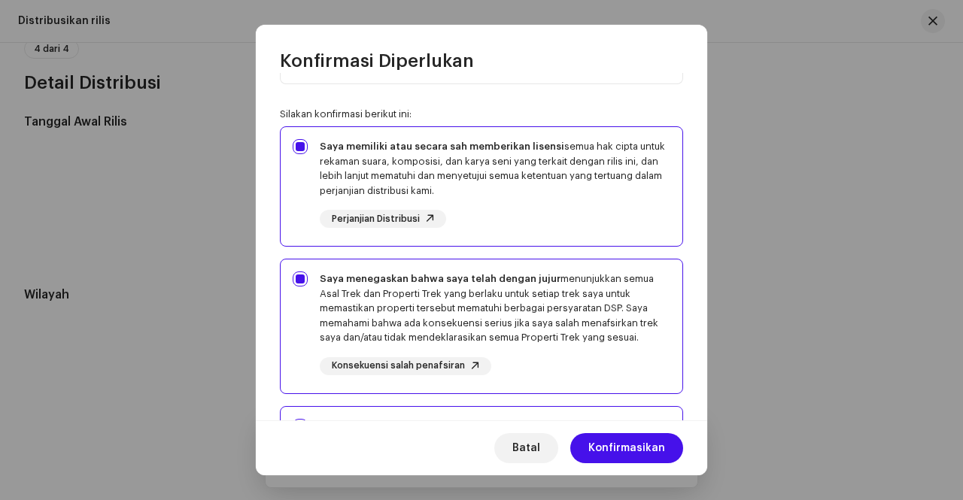
scroll to position [494, 0]
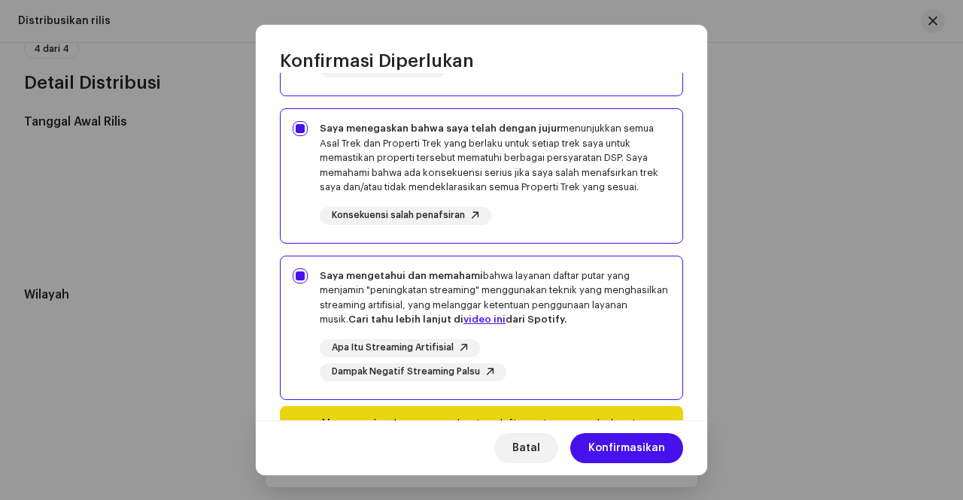
click at [449, 306] on div "Saya mengetahui dan memahami bahwa layanan daftar putar yang menjamin "peningka…" at bounding box center [495, 298] width 351 height 59
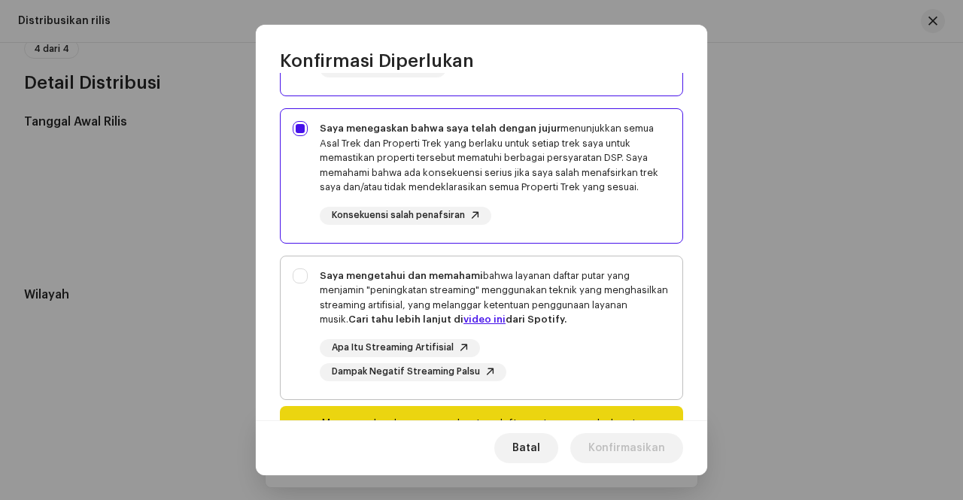
click at [449, 301] on div "Saya mengetahui dan memahami bahwa layanan daftar putar yang menjamin "peningka…" at bounding box center [495, 298] width 351 height 59
checkbox input "true"
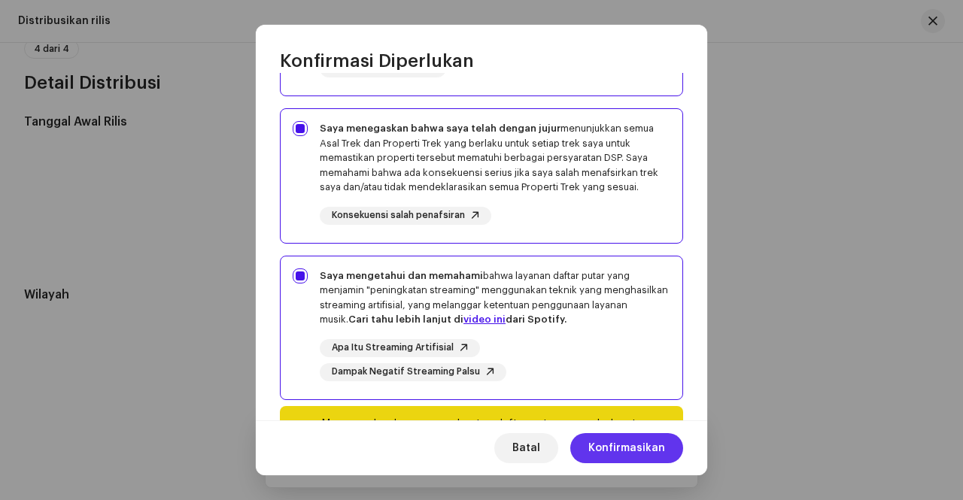
click at [659, 457] on span "Konfirmasikan" at bounding box center [627, 449] width 77 height 30
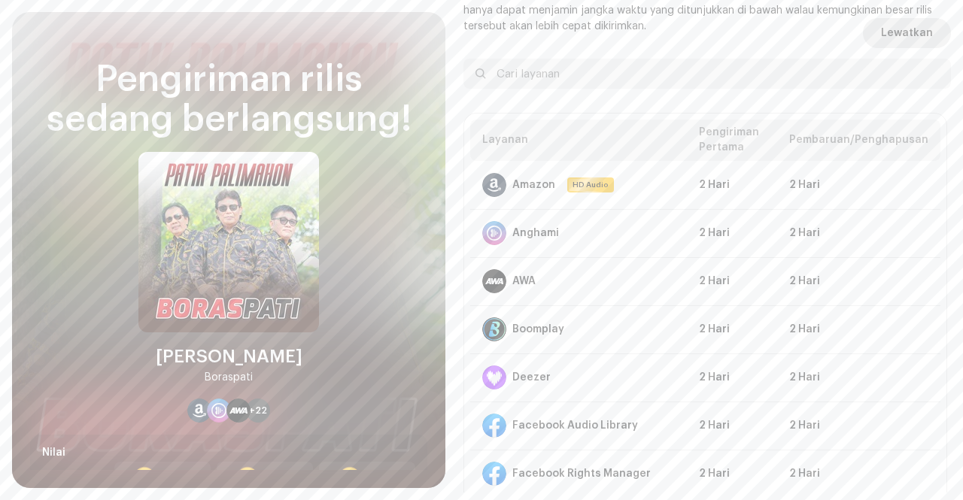
click at [908, 35] on span "Lewatkan" at bounding box center [907, 33] width 52 height 30
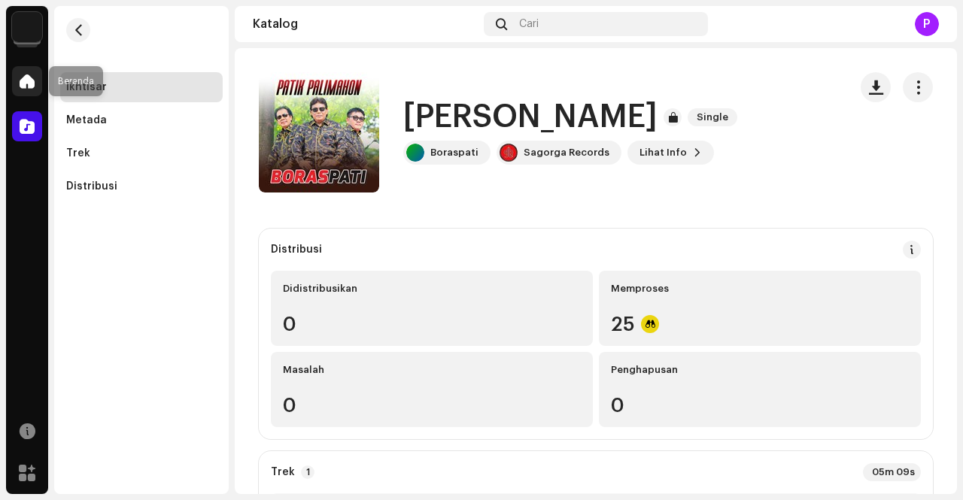
click at [24, 79] on span at bounding box center [27, 81] width 15 height 12
